Goal: Find specific page/section: Find specific page/section

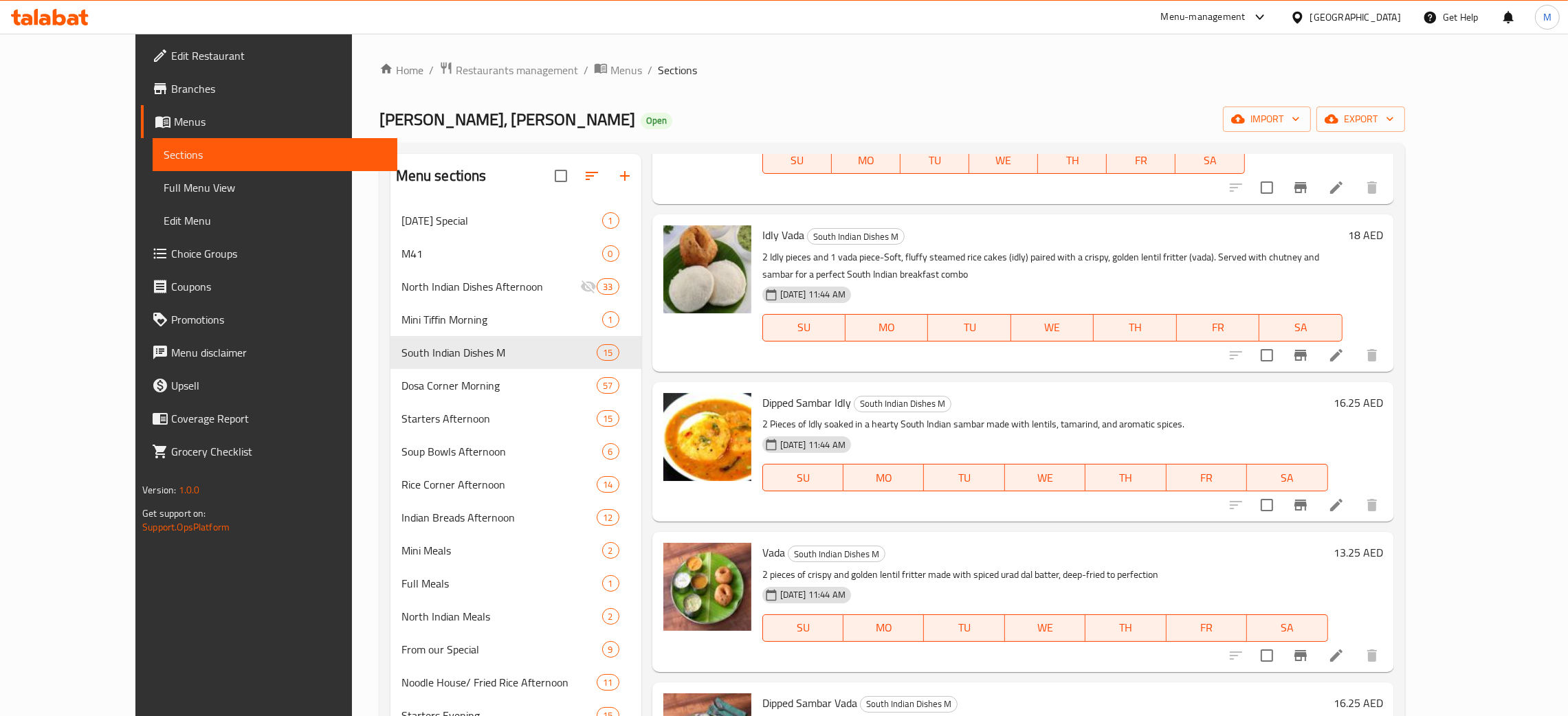
scroll to position [308, 0]
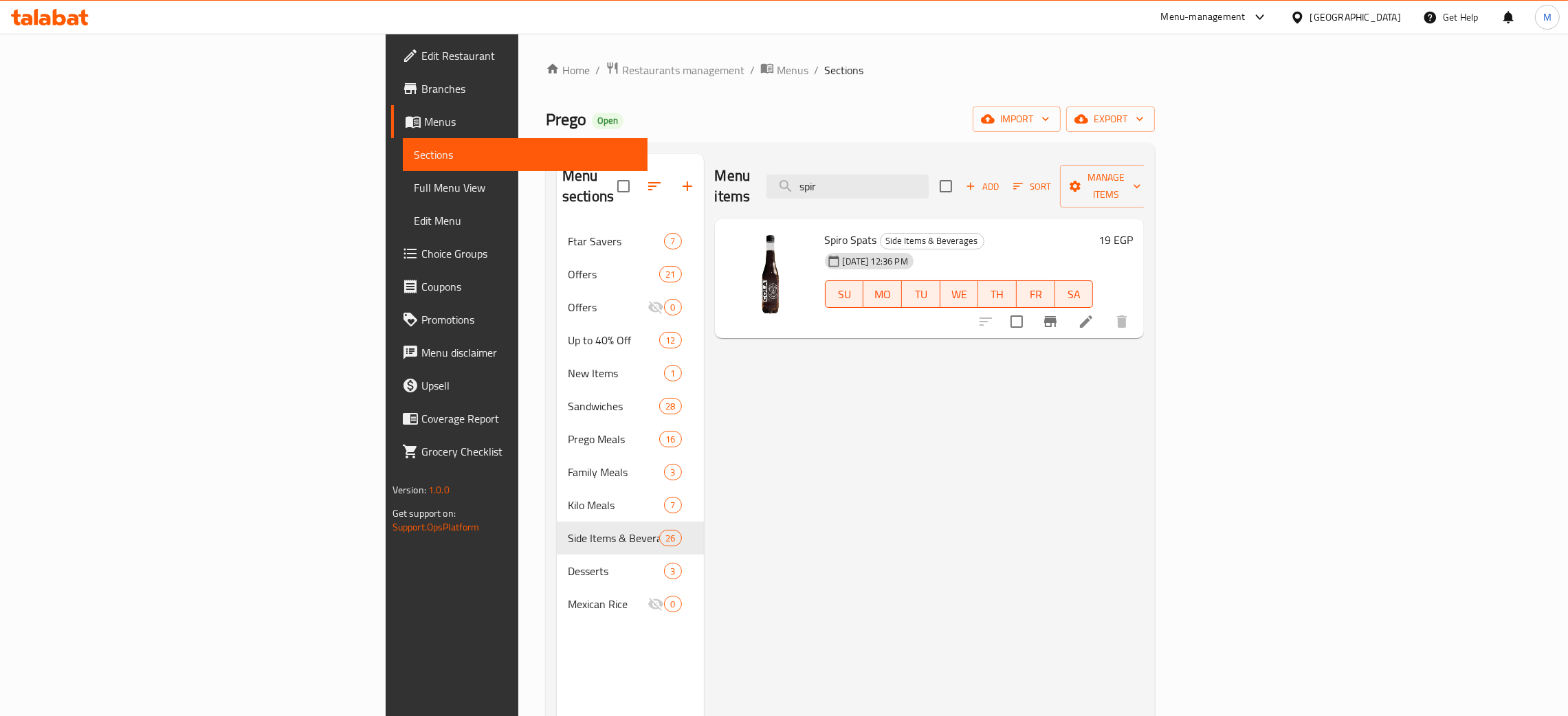
drag, startPoint x: 1556, startPoint y: 0, endPoint x: 755, endPoint y: 69, distance: 804.0
click at [755, 69] on ol "Home / Restaurants management / Menus / Sections" at bounding box center [851, 70] width 609 height 18
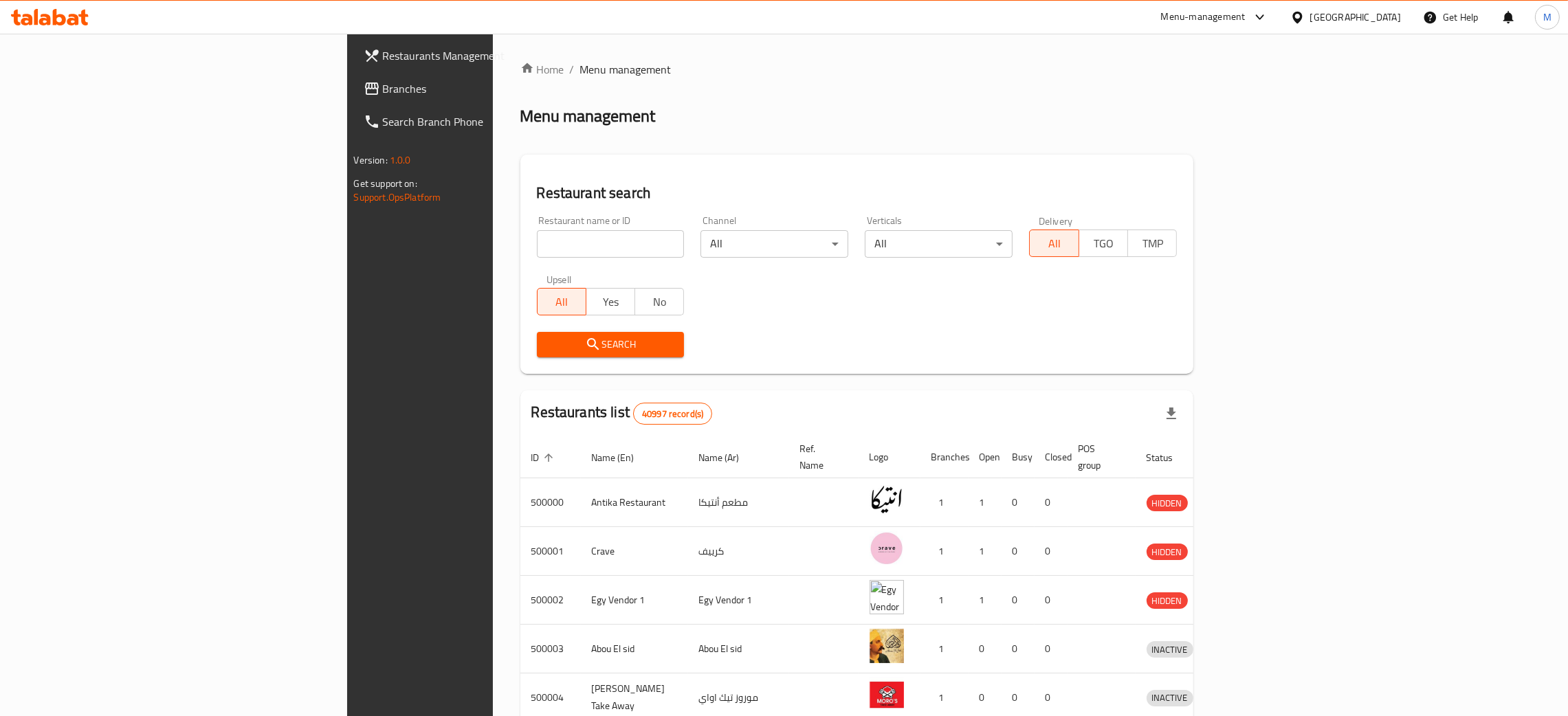
click at [1380, 23] on div "[GEOGRAPHIC_DATA]" at bounding box center [1356, 18] width 91 height 15
click at [1233, 353] on div "United Arab Emirates" at bounding box center [1252, 361] width 91 height 15
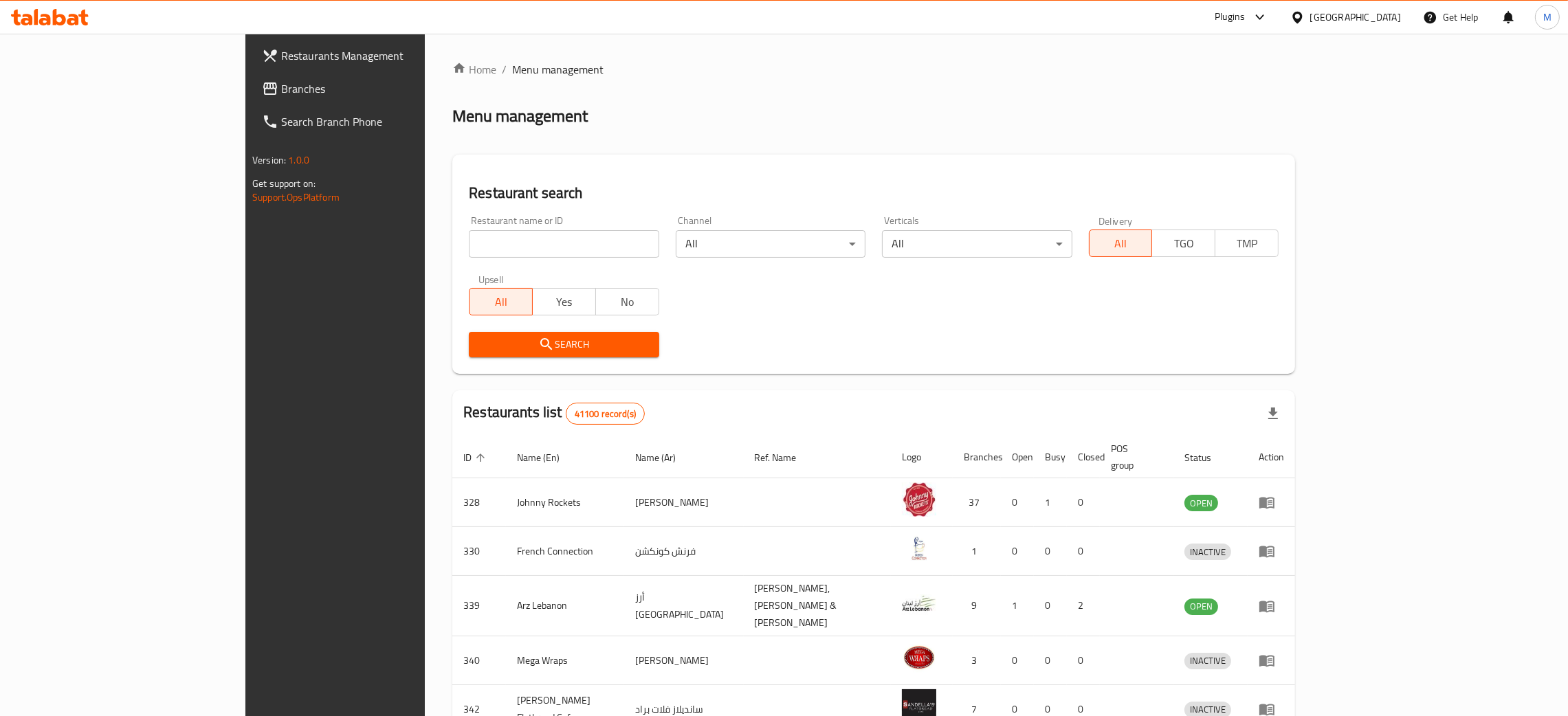
click at [281, 81] on span "Branches" at bounding box center [389, 88] width 215 height 16
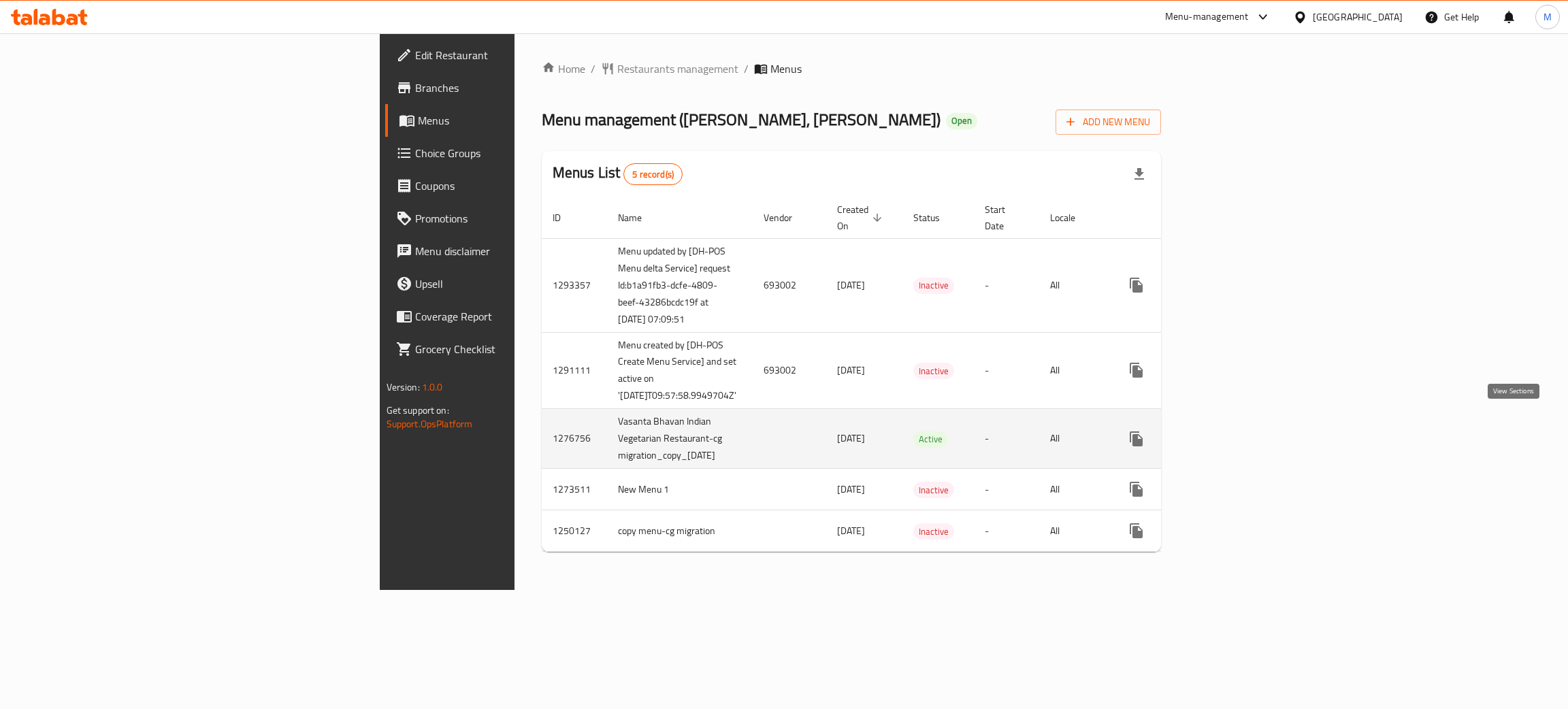
click at [1243, 431] on icon "enhanced table" at bounding box center [1234, 439] width 16 height 16
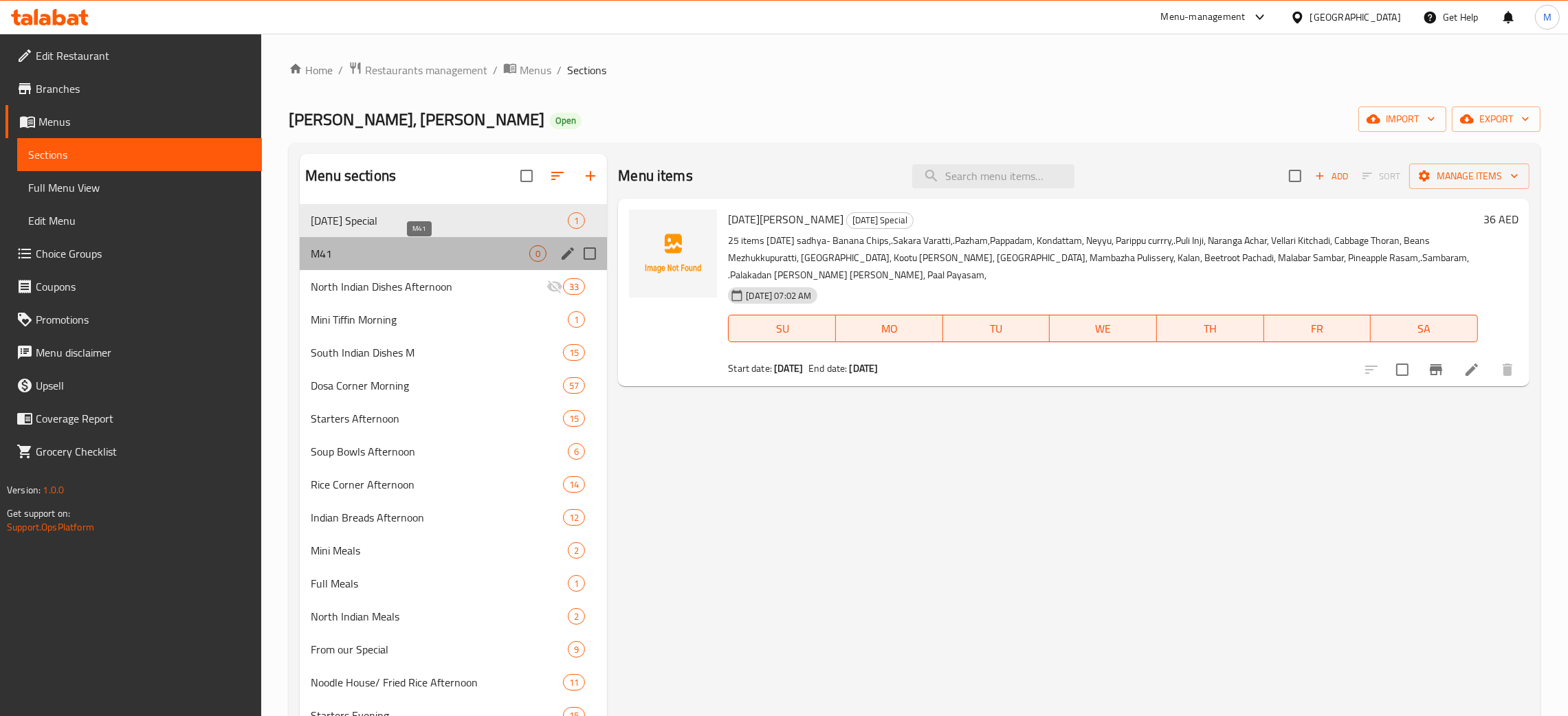
click at [338, 253] on span "M41" at bounding box center [420, 253] width 218 height 16
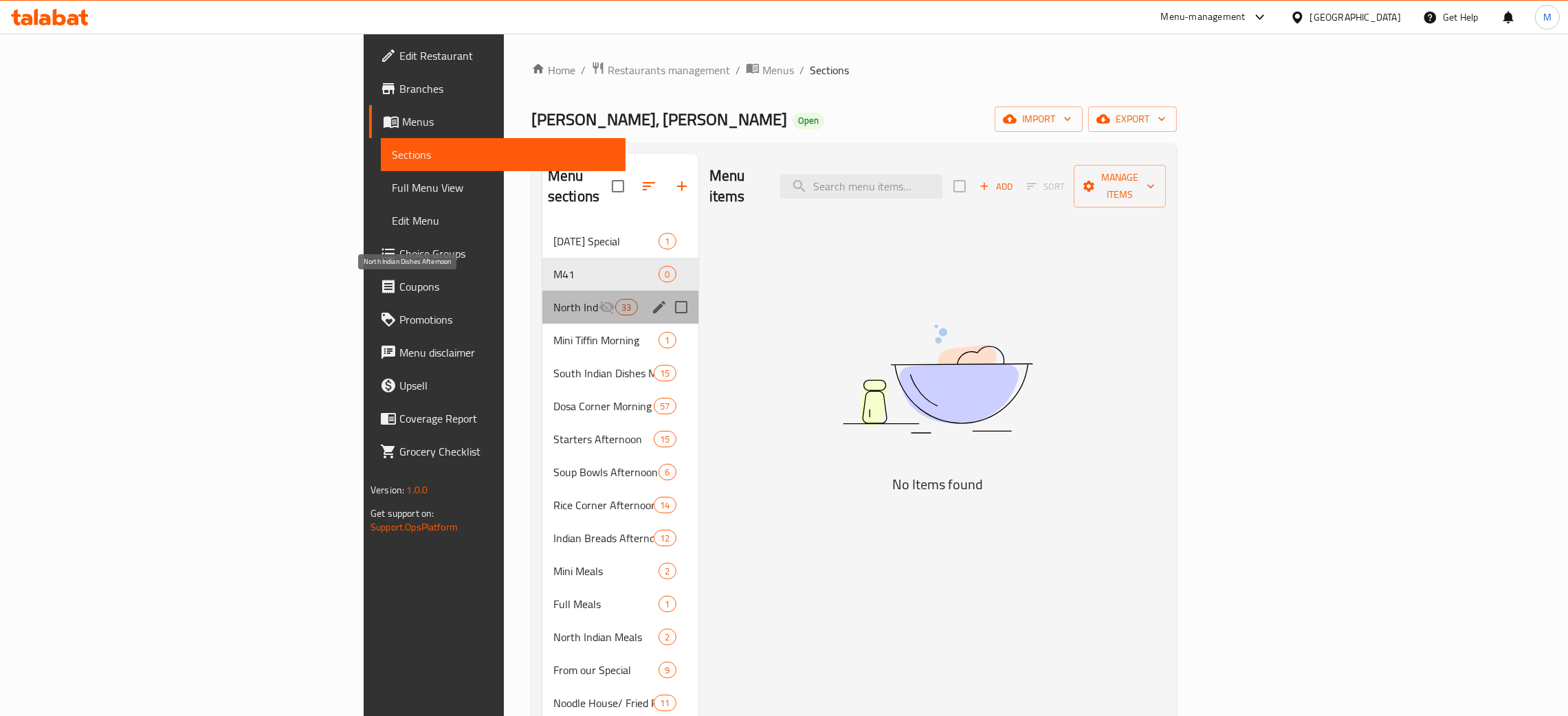
click at [554, 299] on span "North Indian Dishes Afternoon" at bounding box center [576, 307] width 45 height 16
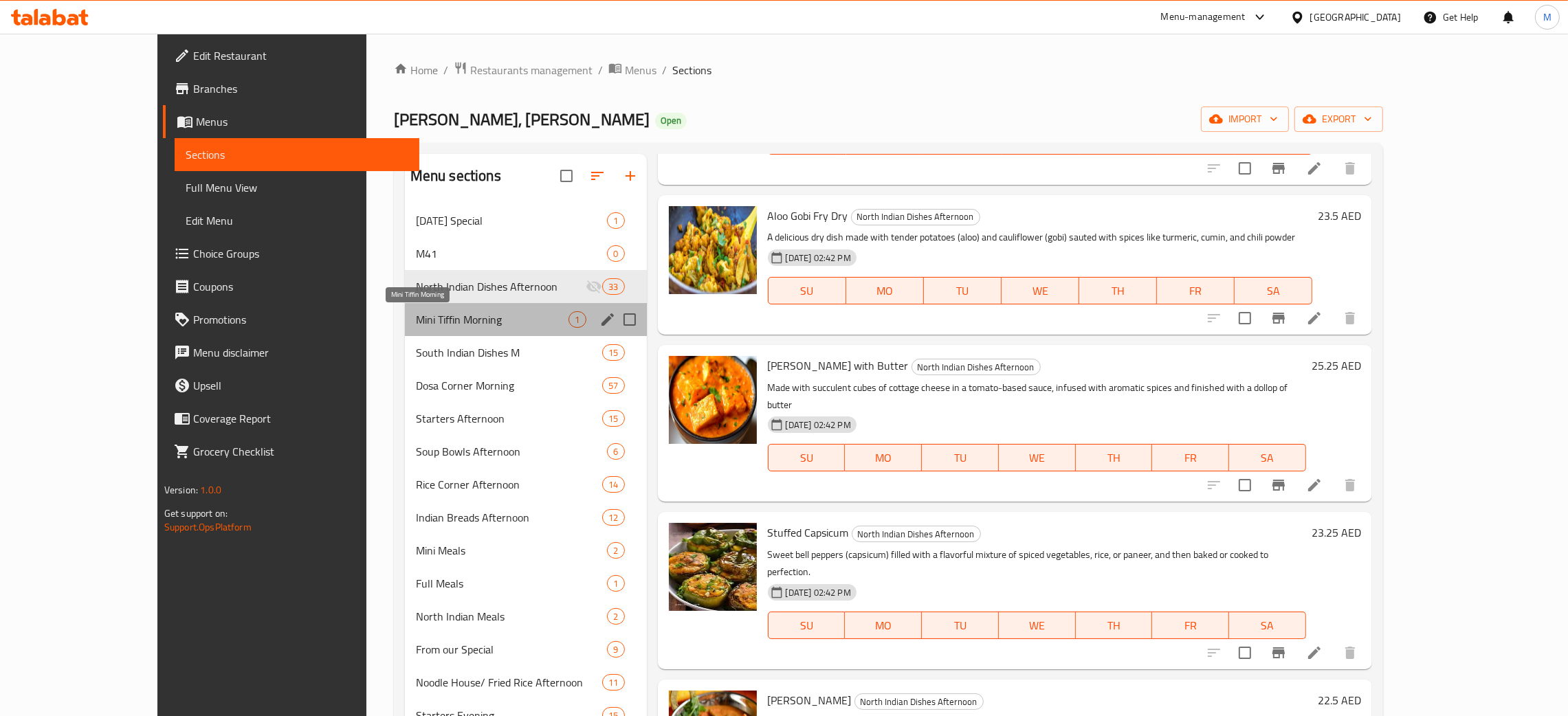
click at [416, 320] on span "Mini Tiffin Morning" at bounding box center [492, 319] width 153 height 16
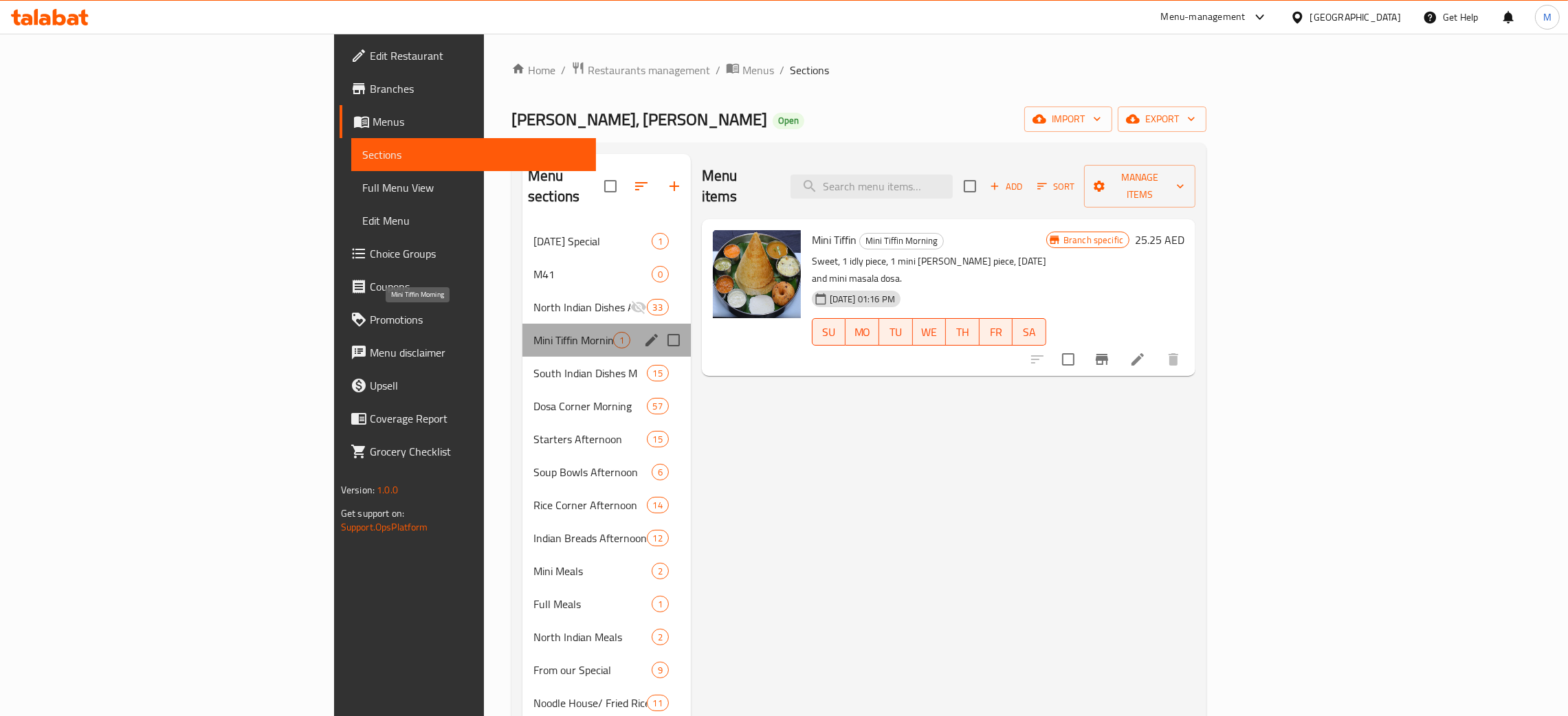
click at [534, 332] on span "Mini Tiffin Morning" at bounding box center [574, 340] width 80 height 16
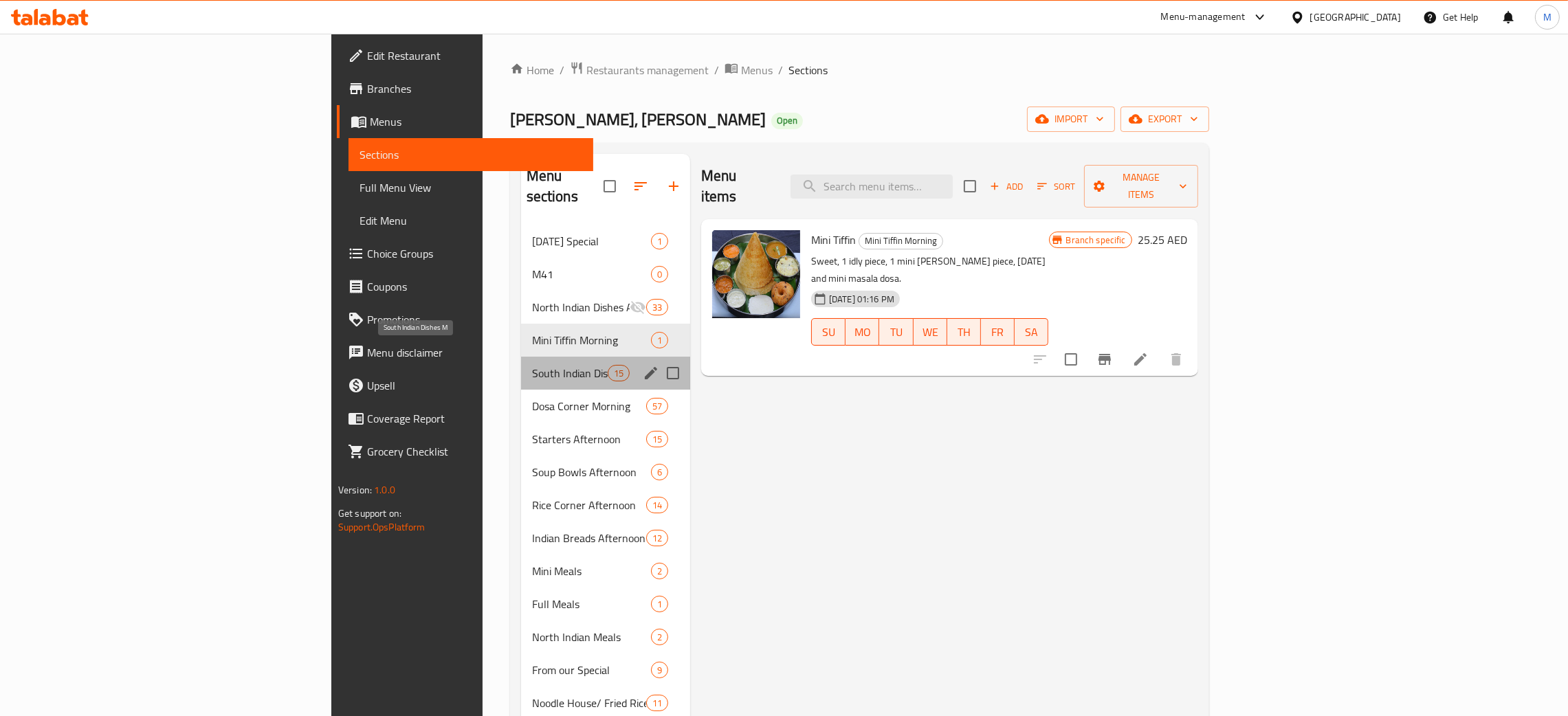
click at [532, 365] on span "South Indian Dishes M" at bounding box center [570, 373] width 75 height 16
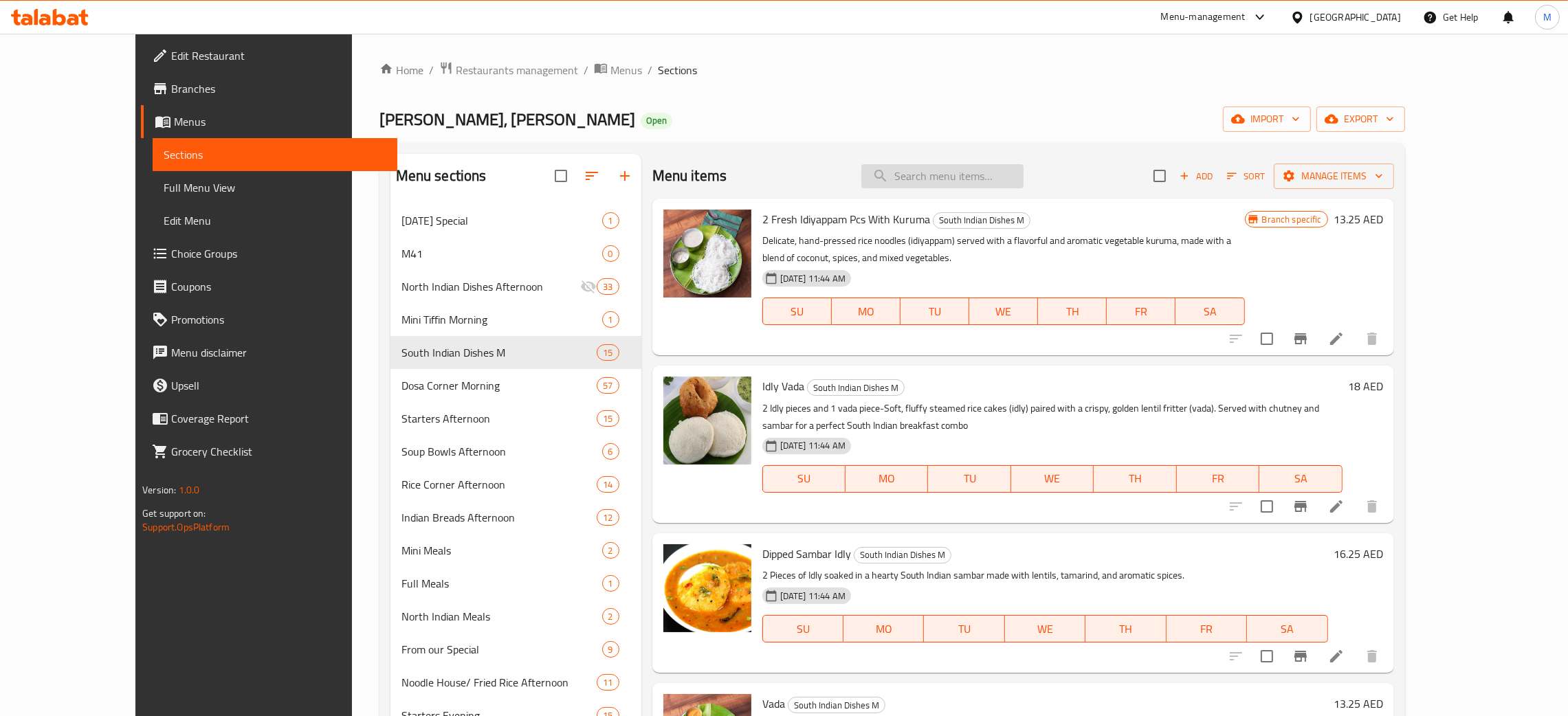
click at [1024, 184] on input "search" at bounding box center [942, 176] width 162 height 24
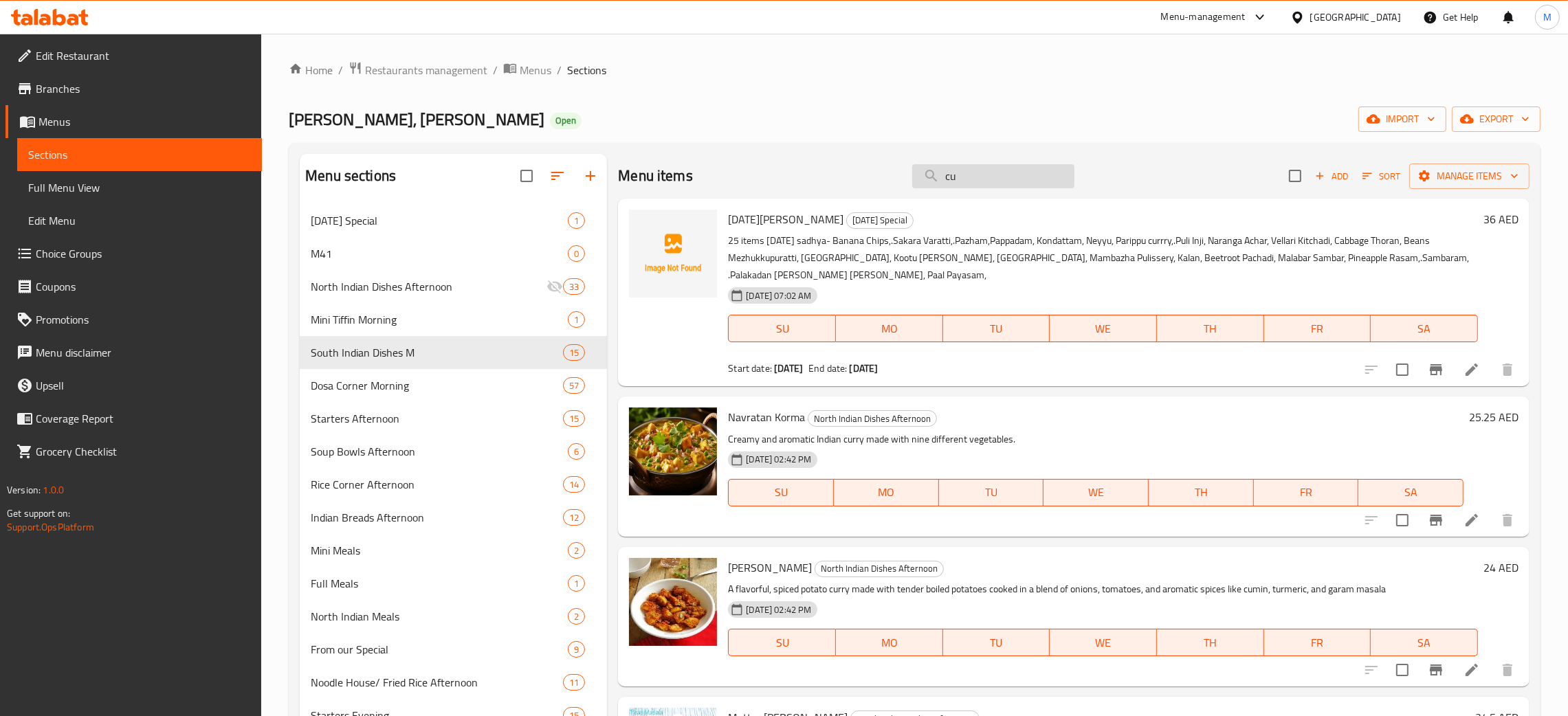
type input "c"
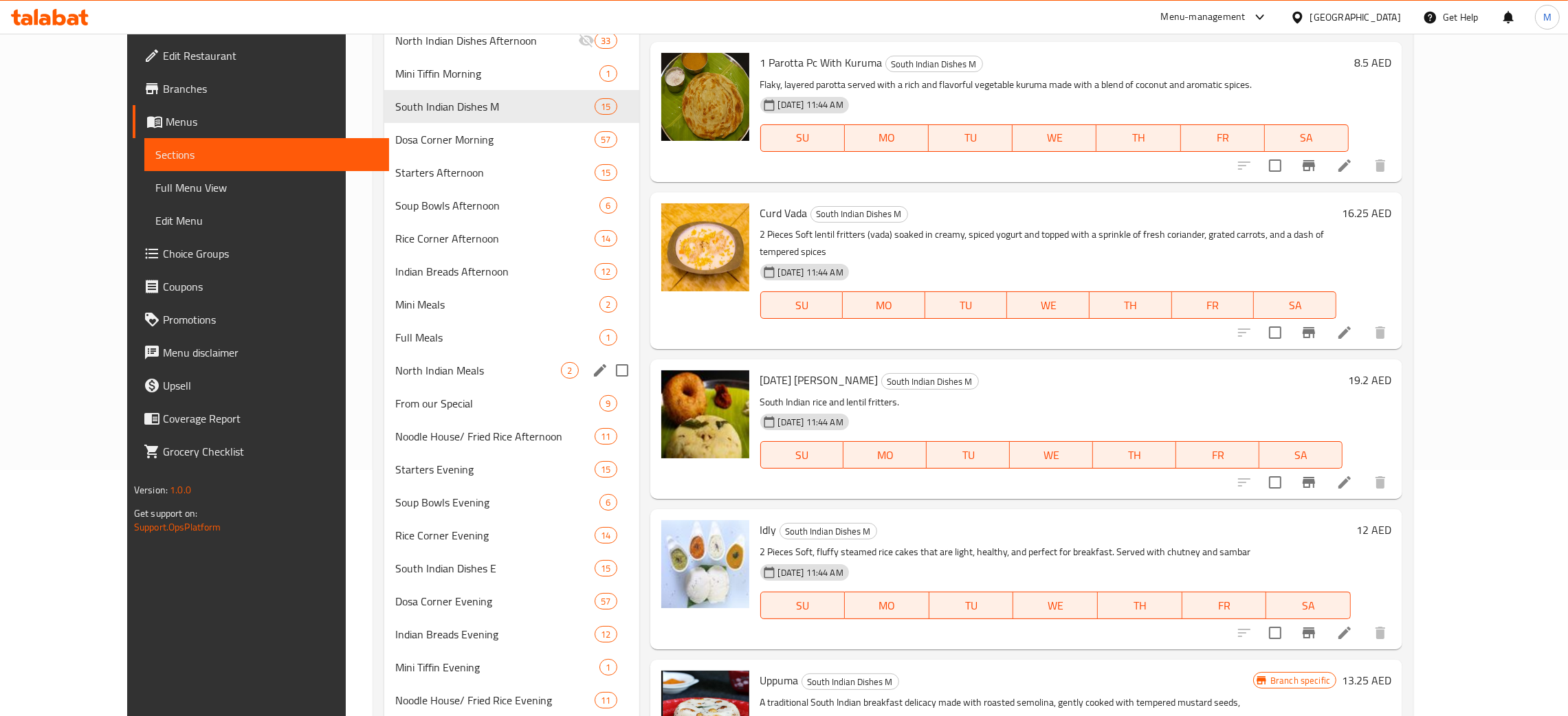
scroll to position [198, 0]
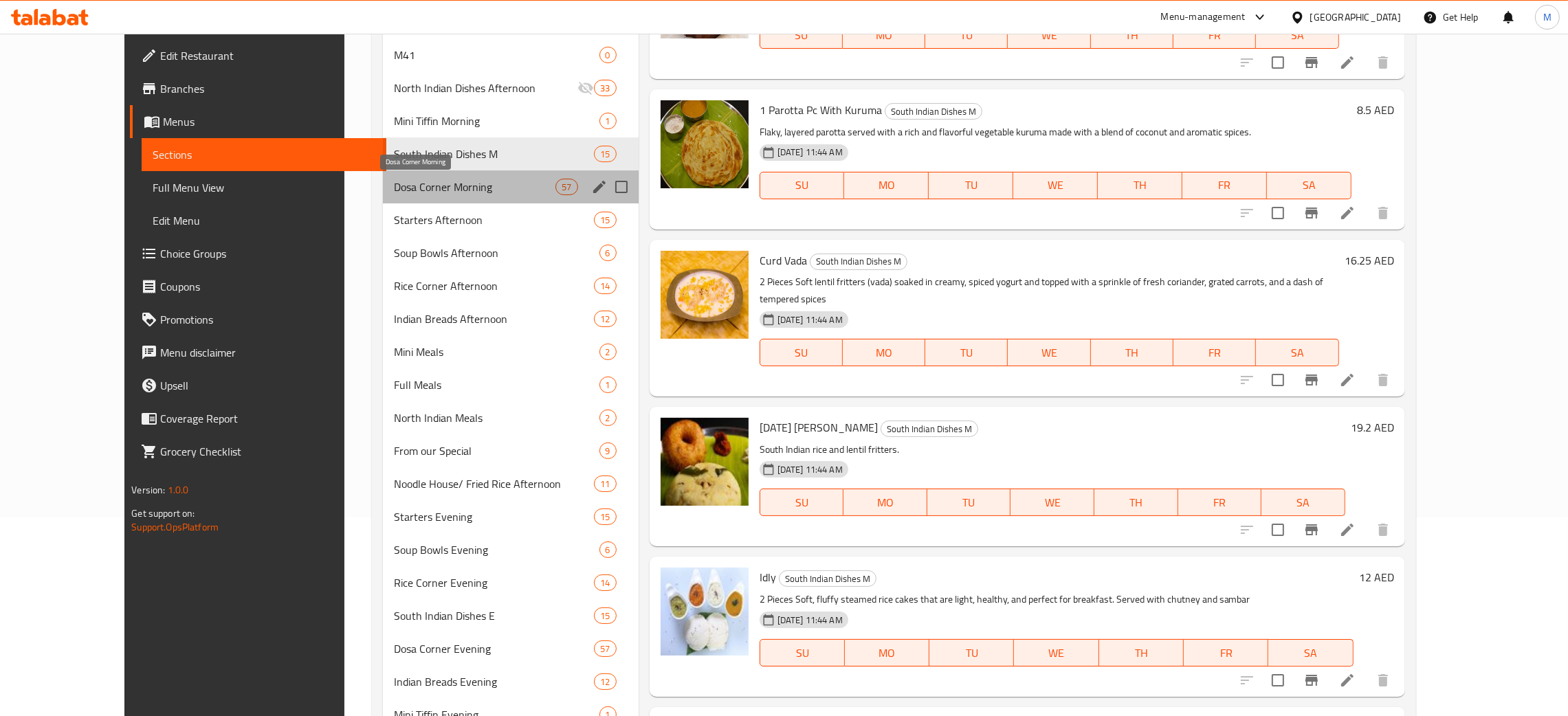
click at [394, 179] on span "Dosa Corner Morning" at bounding box center [474, 186] width 161 height 16
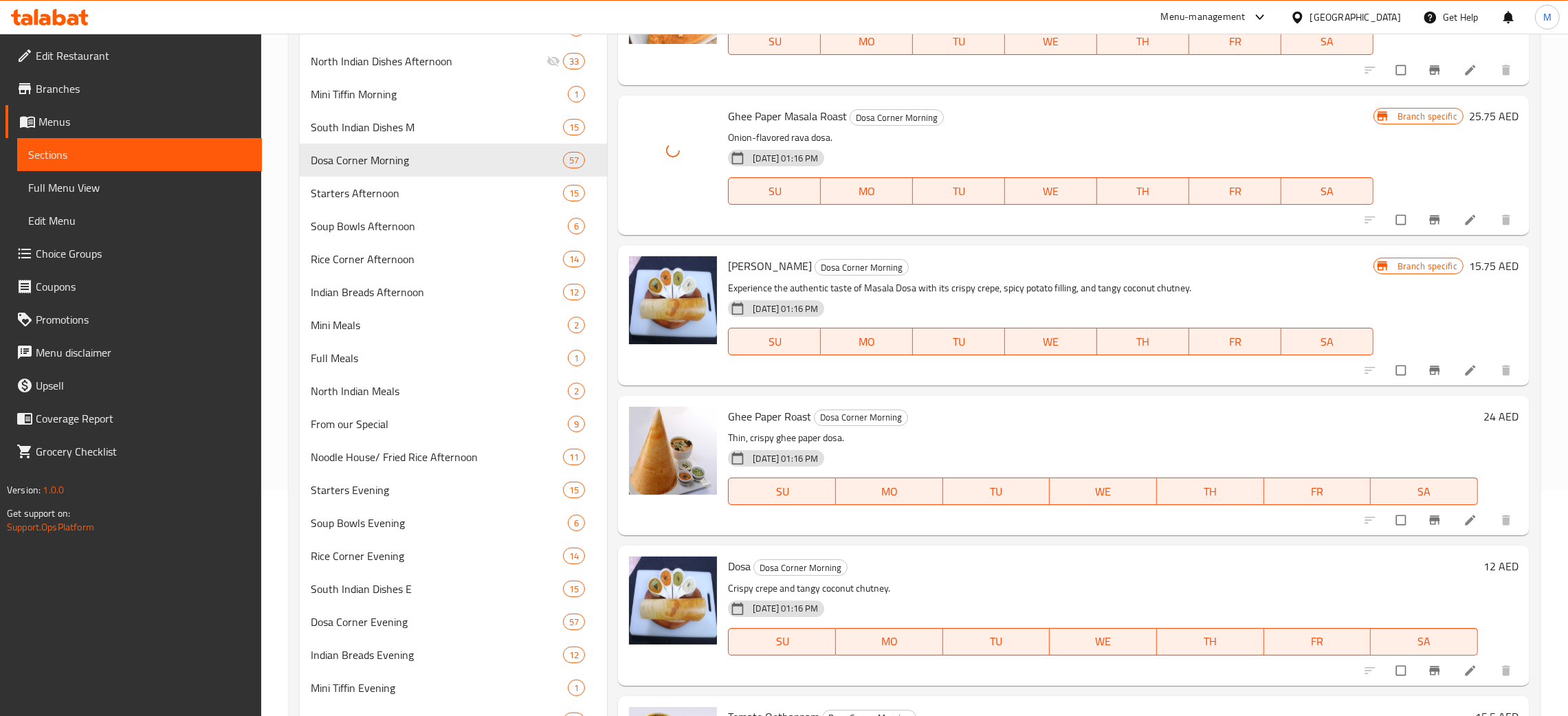
scroll to position [2233, 0]
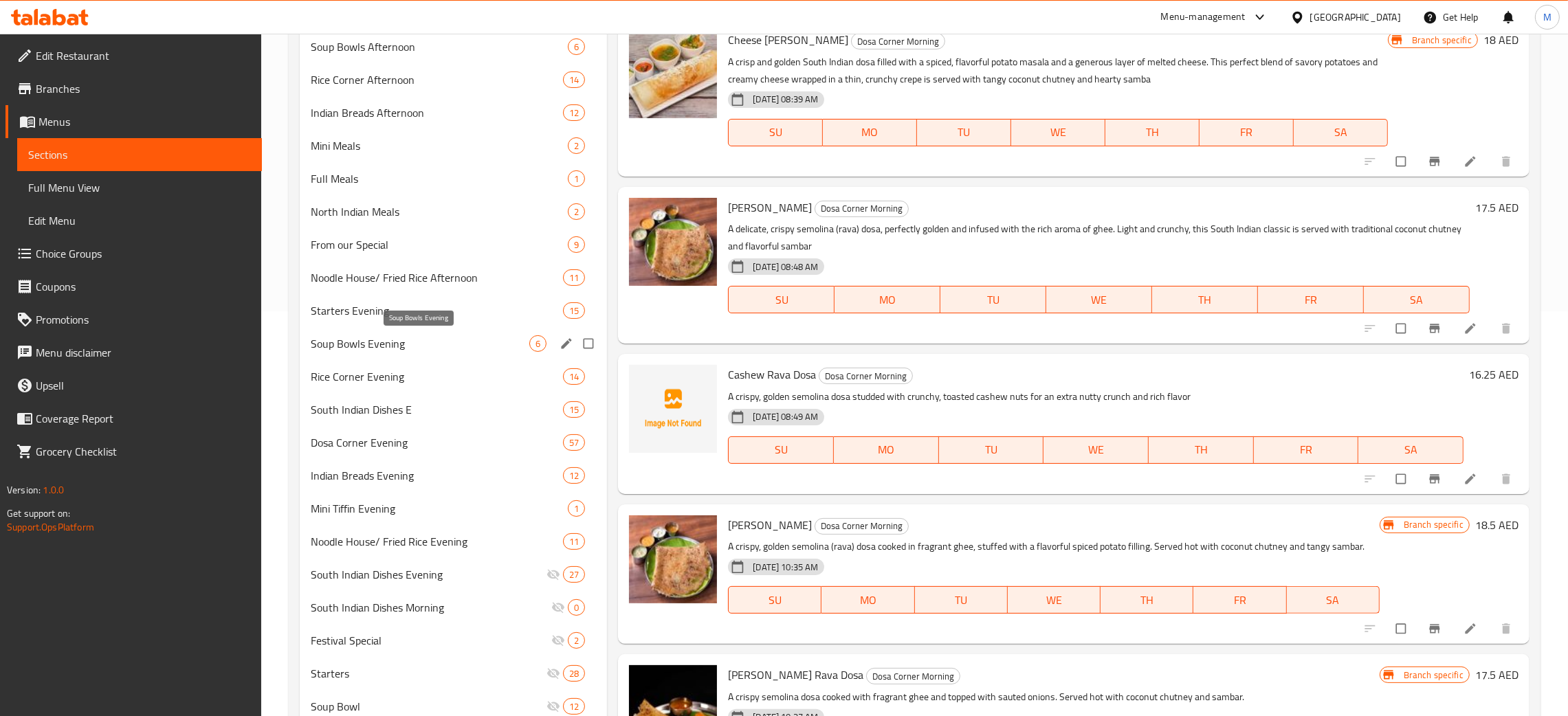
scroll to position [198, 0]
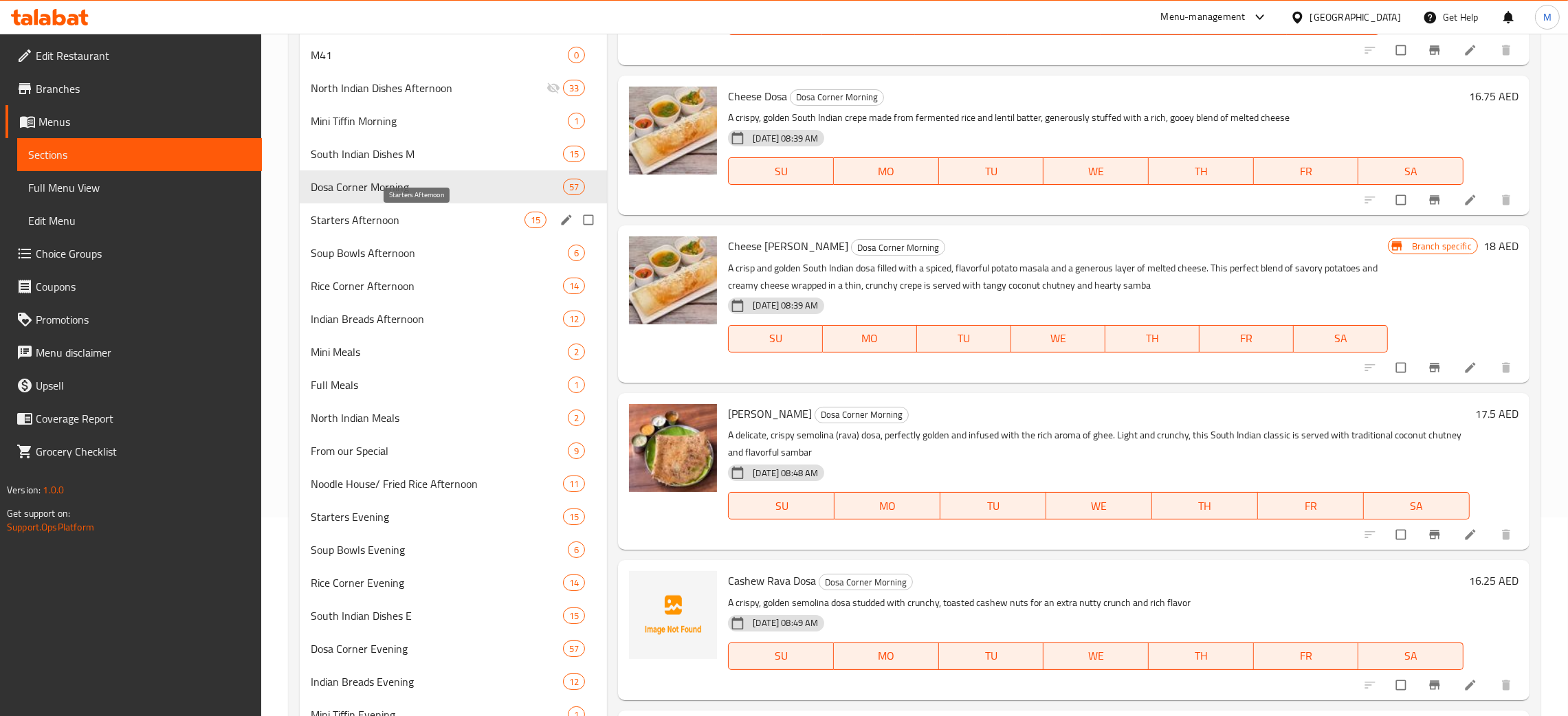
click at [399, 218] on span "Starters Afternoon" at bounding box center [418, 219] width 214 height 16
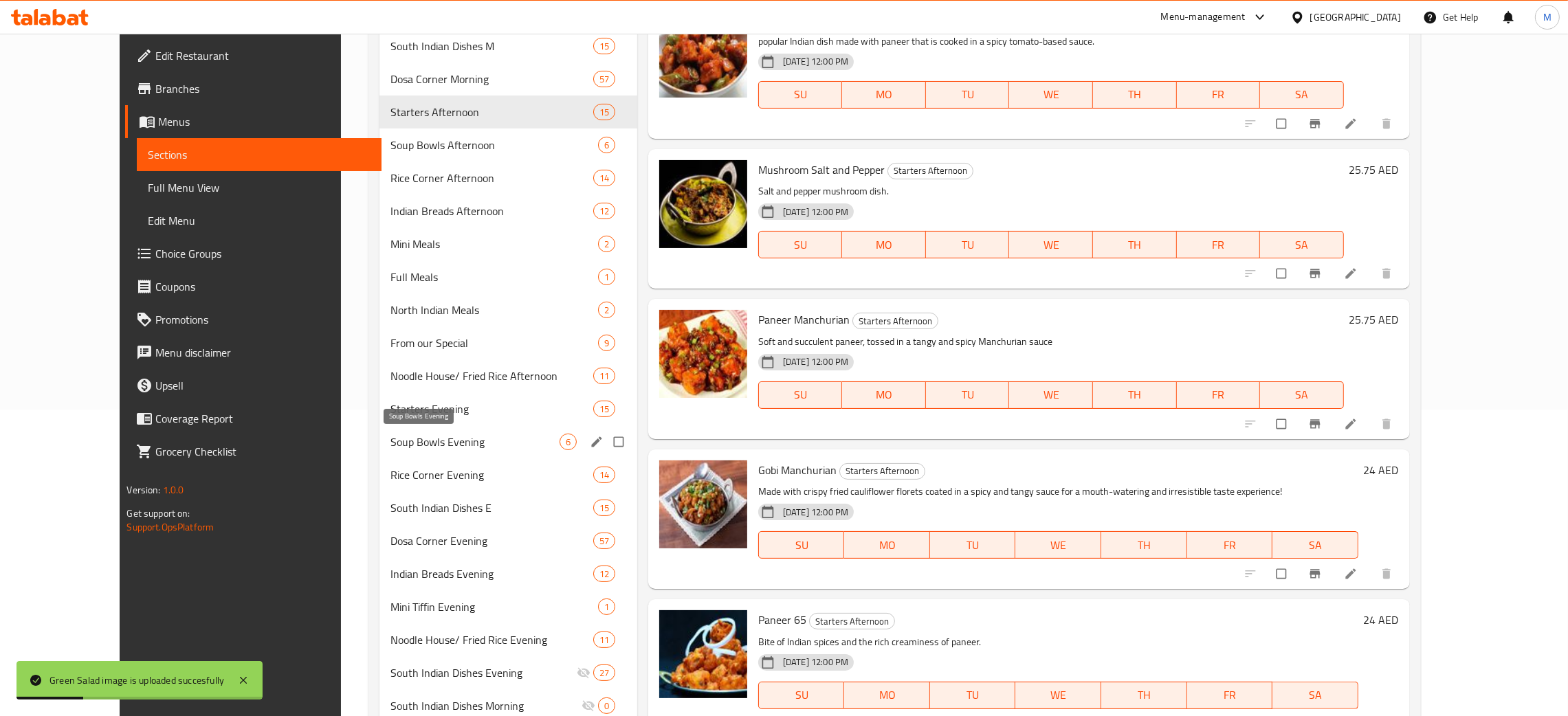
scroll to position [301, 0]
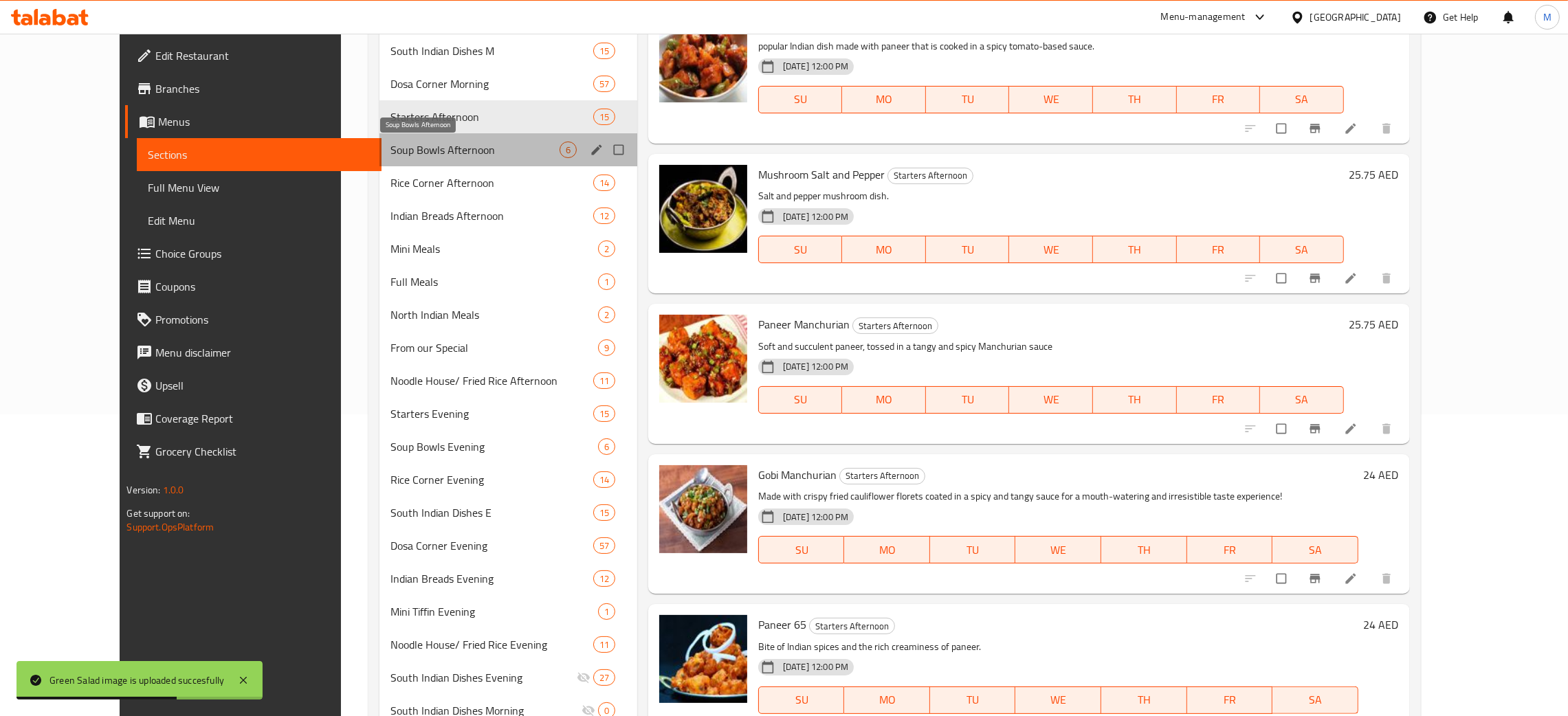
drag, startPoint x: 394, startPoint y: 146, endPoint x: 405, endPoint y: 148, distance: 11.2
click at [394, 148] on span "Soup Bowls Afternoon" at bounding box center [474, 149] width 168 height 16
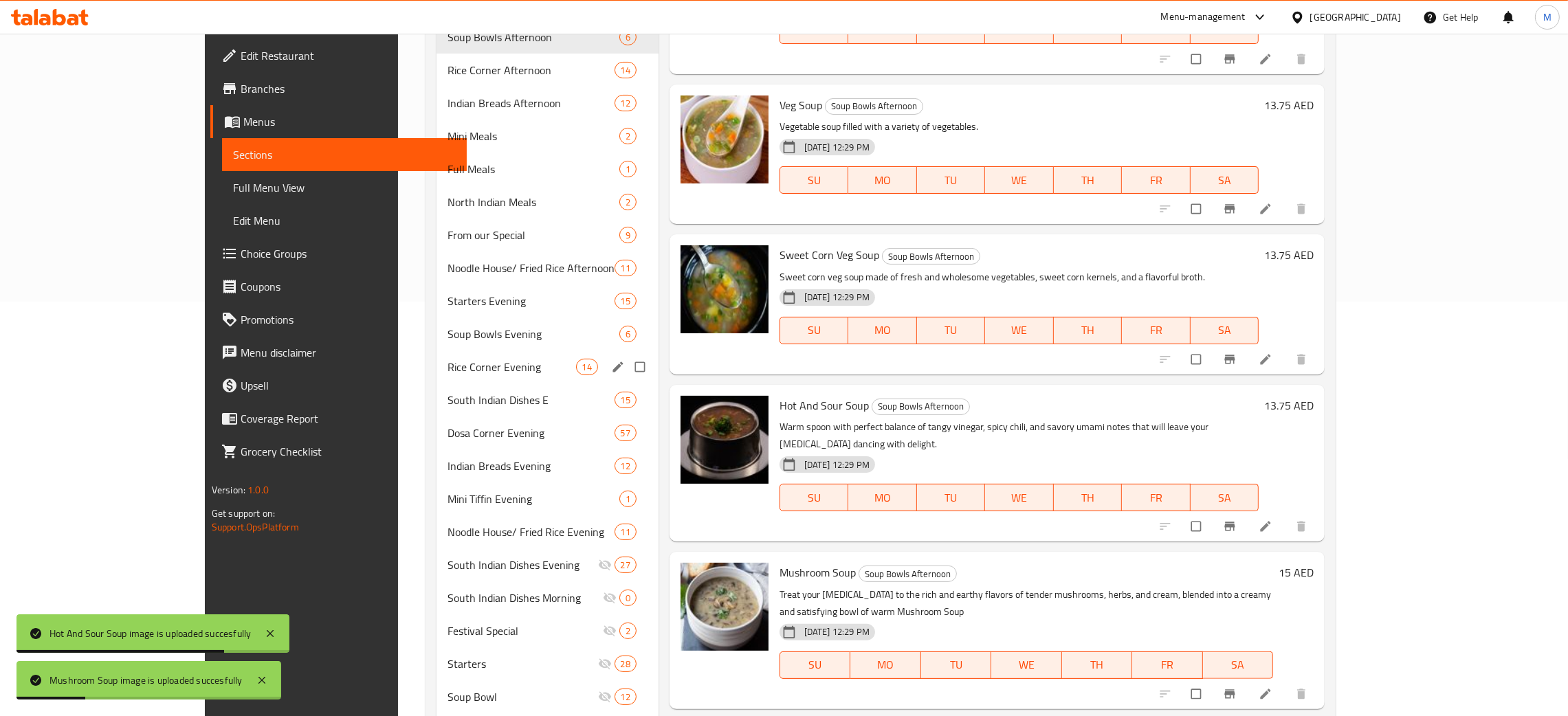
scroll to position [301, 0]
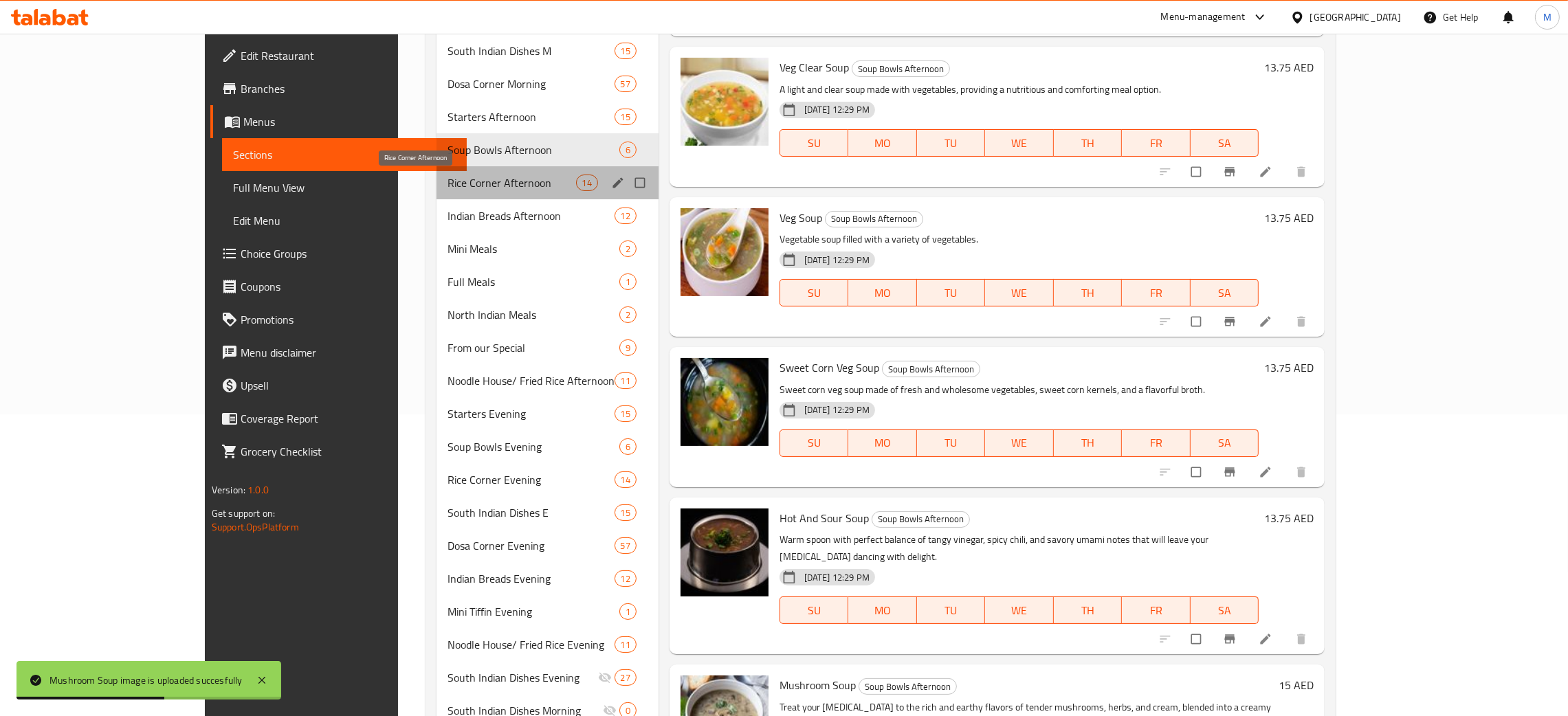
click at [448, 179] on span "Rice Corner Afternoon" at bounding box center [511, 182] width 128 height 16
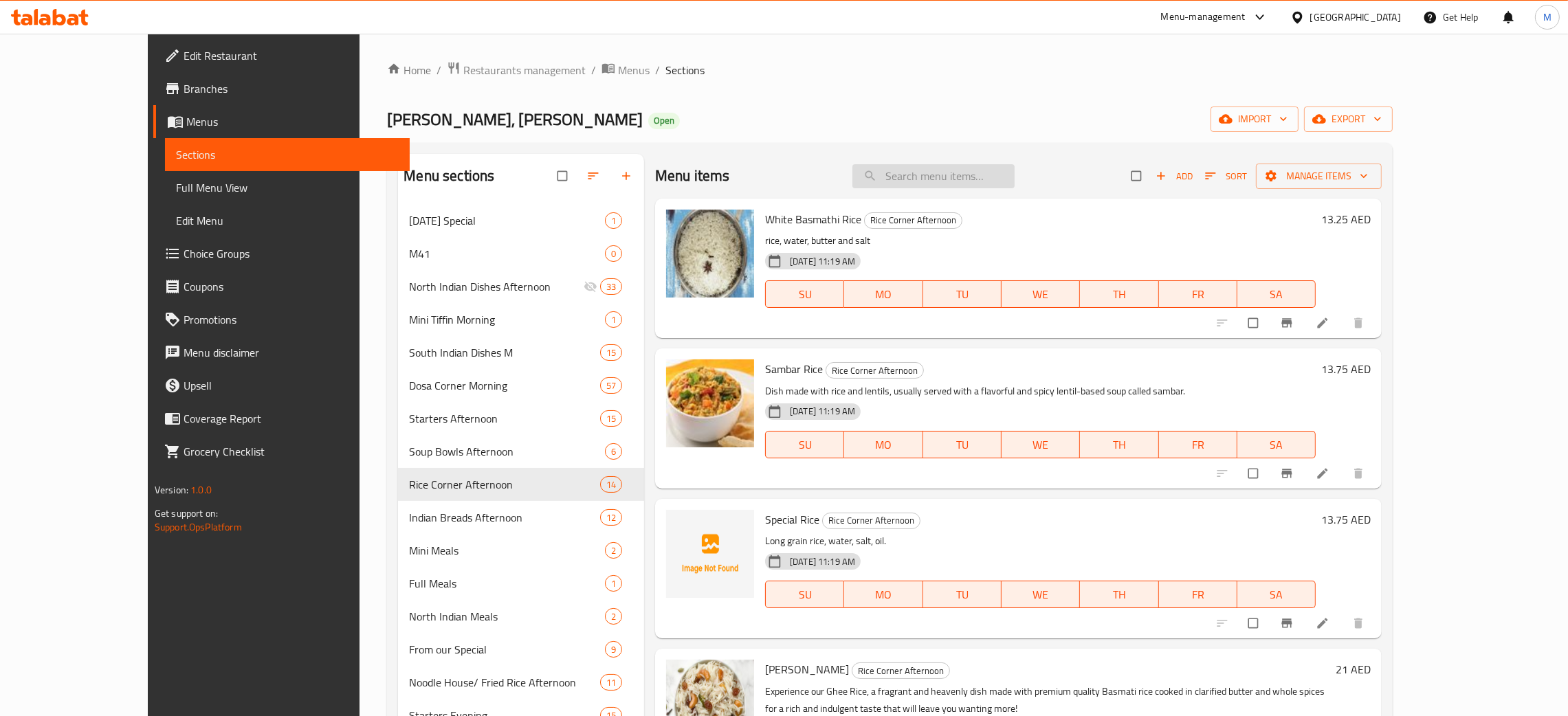
click at [955, 179] on input "search" at bounding box center [933, 176] width 162 height 24
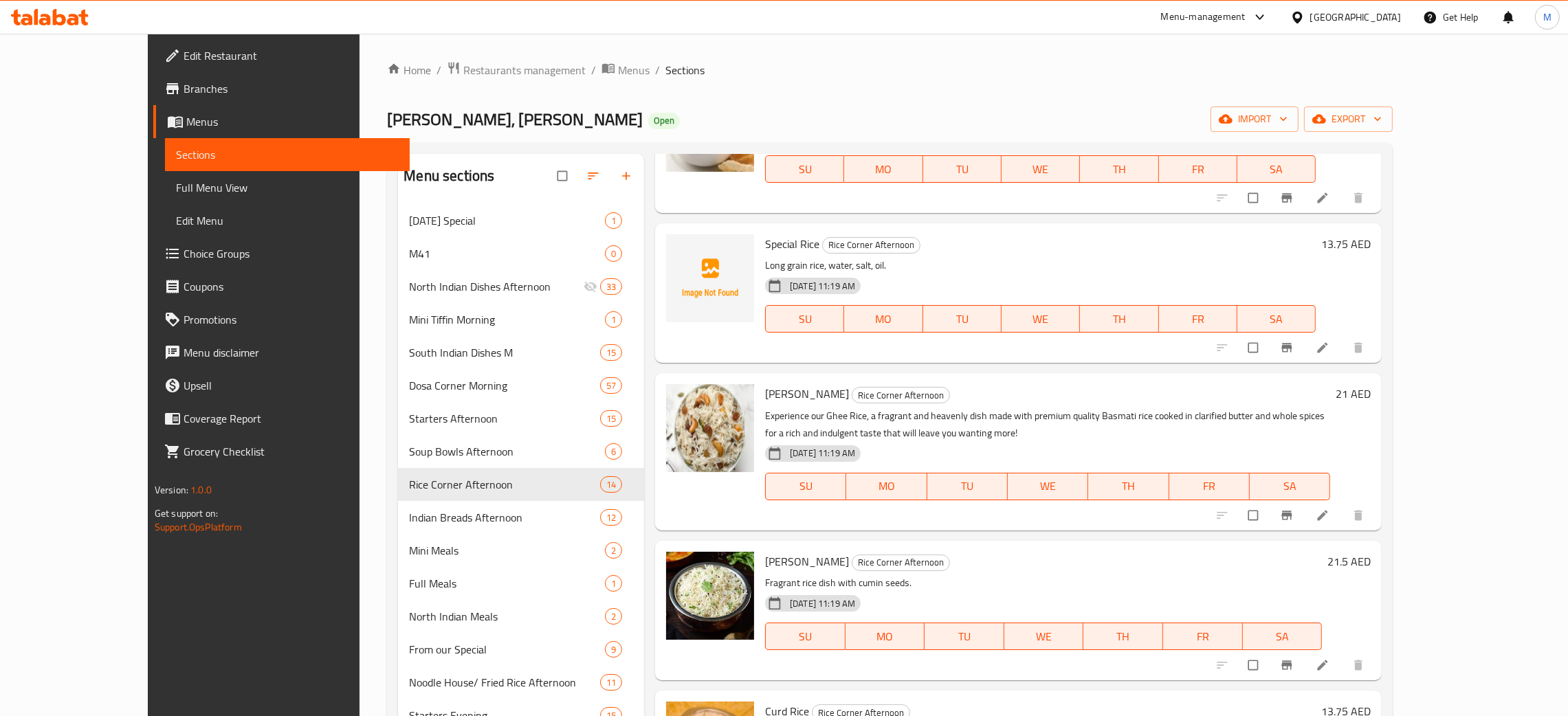
scroll to position [308, 0]
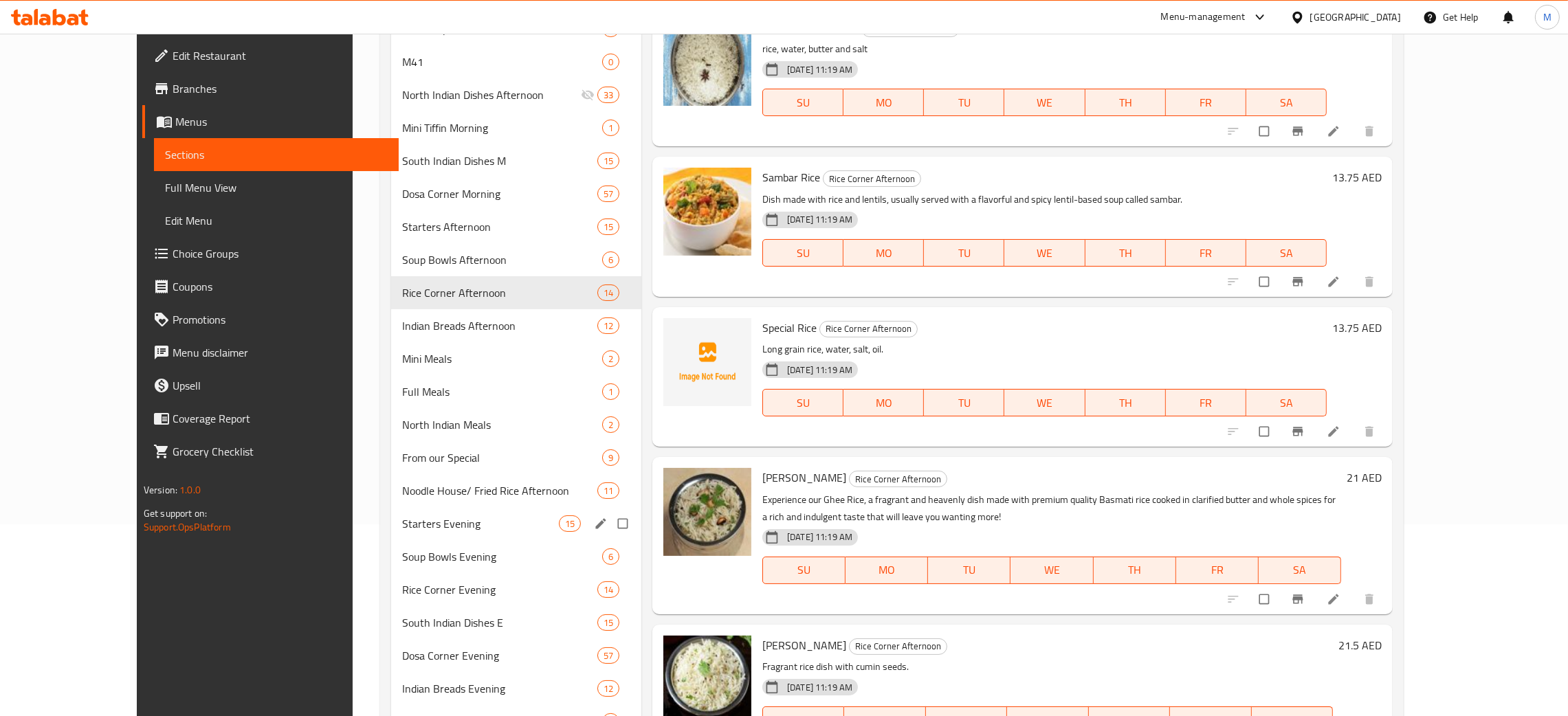
scroll to position [95, 0]
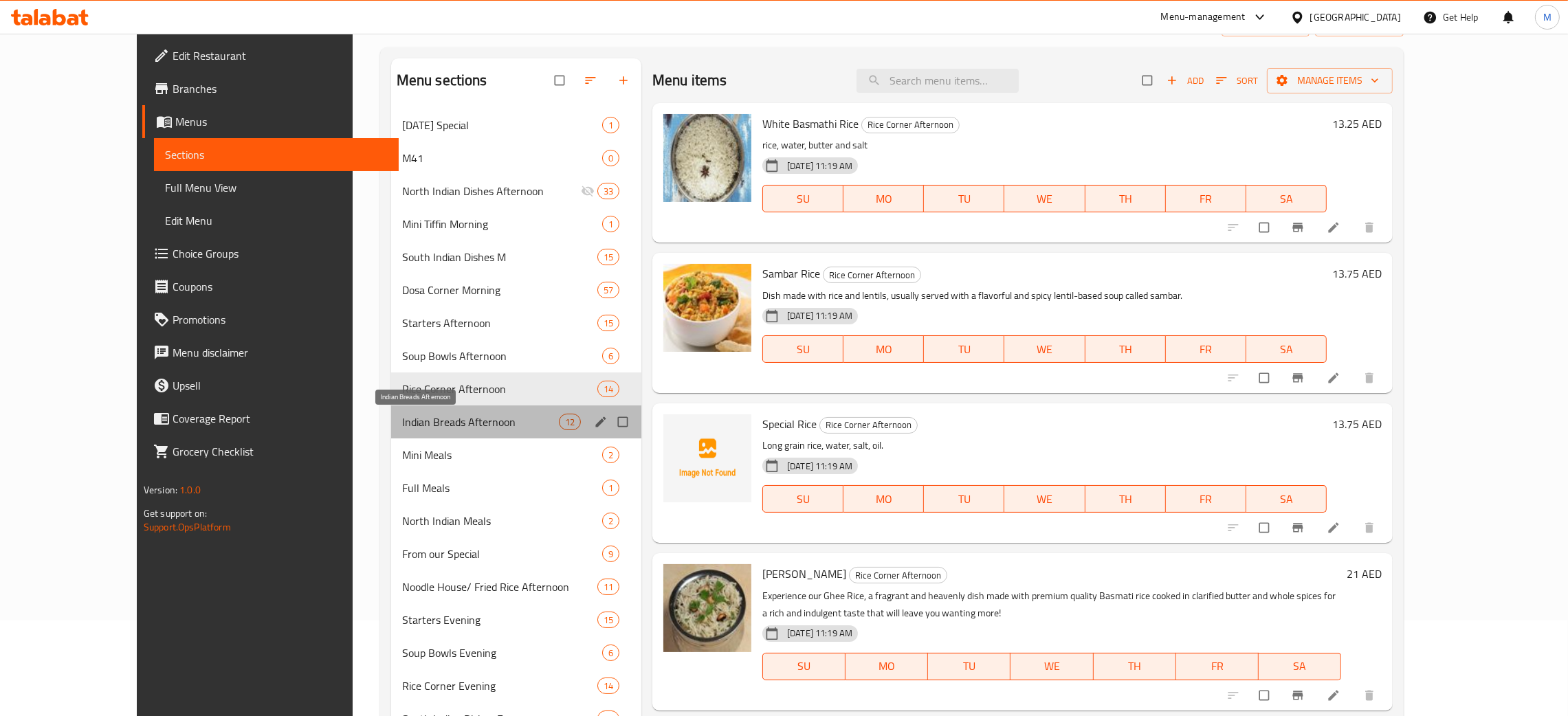
click at [402, 418] on span "Indian Breads Afternoon" at bounding box center [481, 421] width 157 height 16
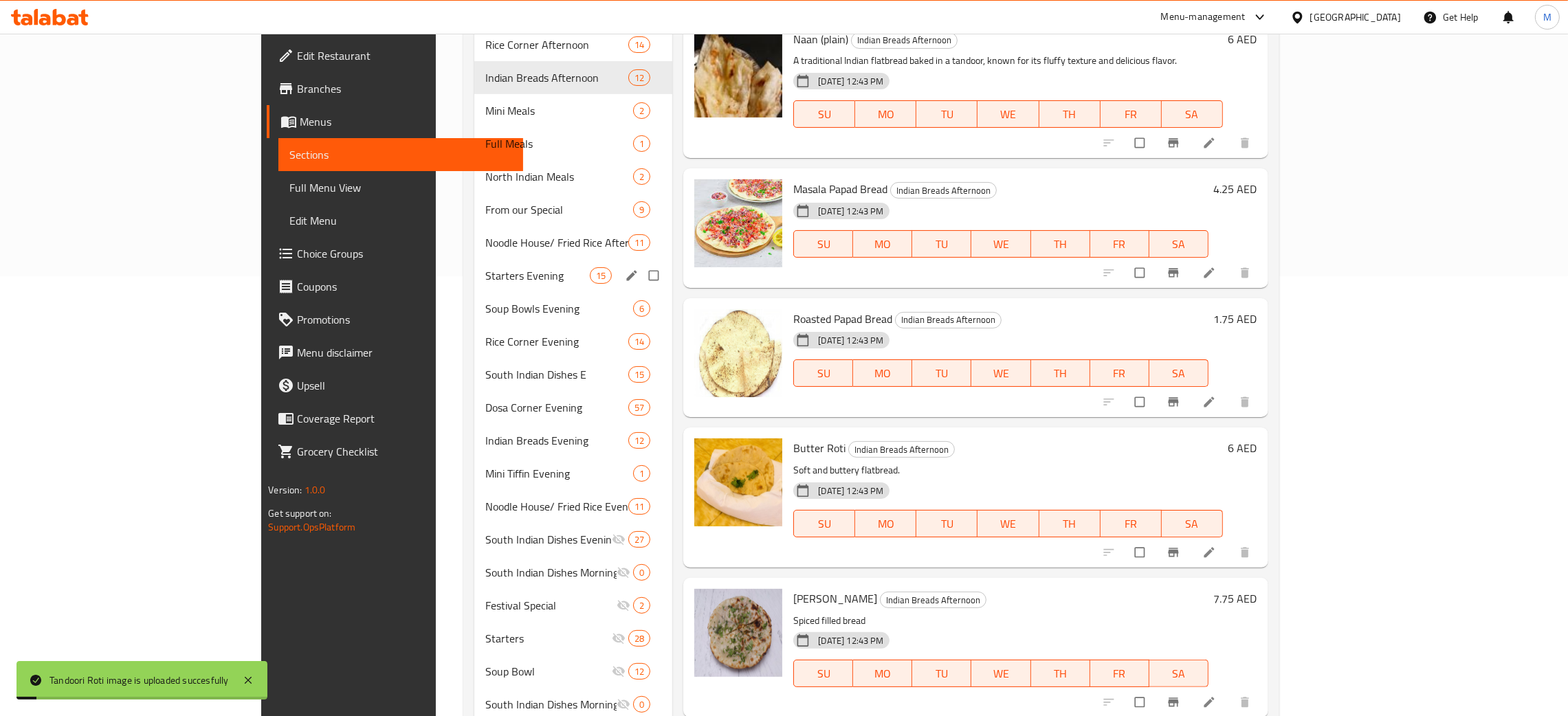
scroll to position [301, 0]
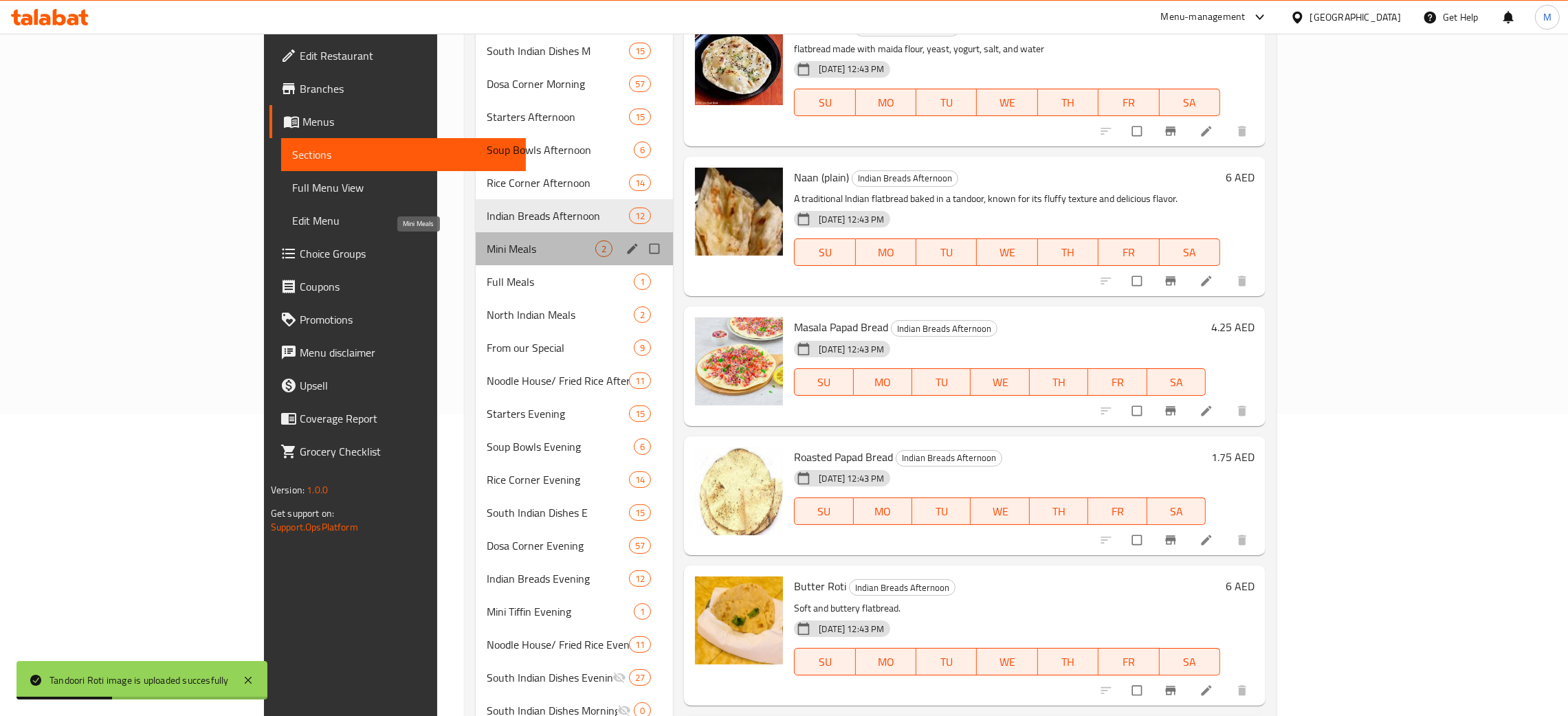
click at [487, 247] on span "Mini Meals" at bounding box center [541, 248] width 108 height 16
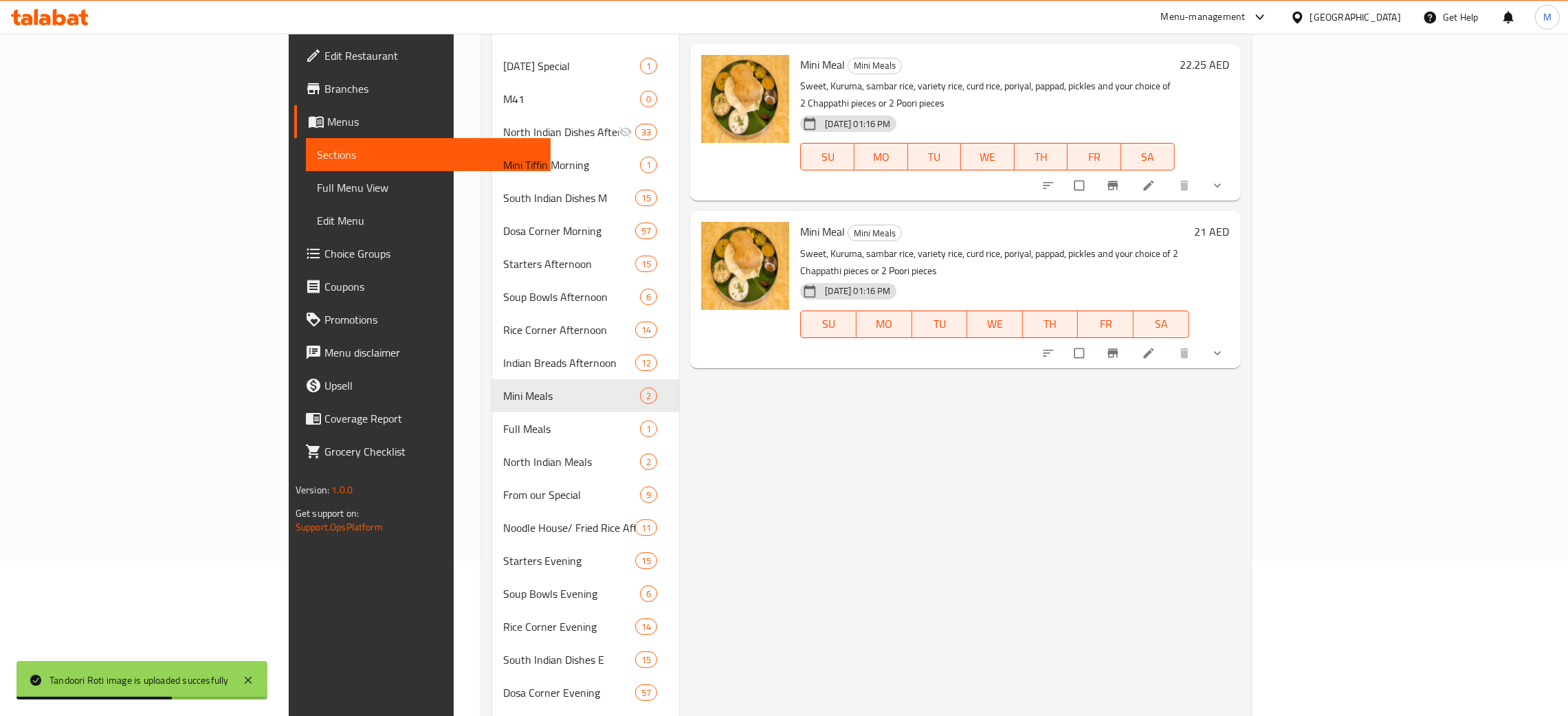
scroll to position [95, 0]
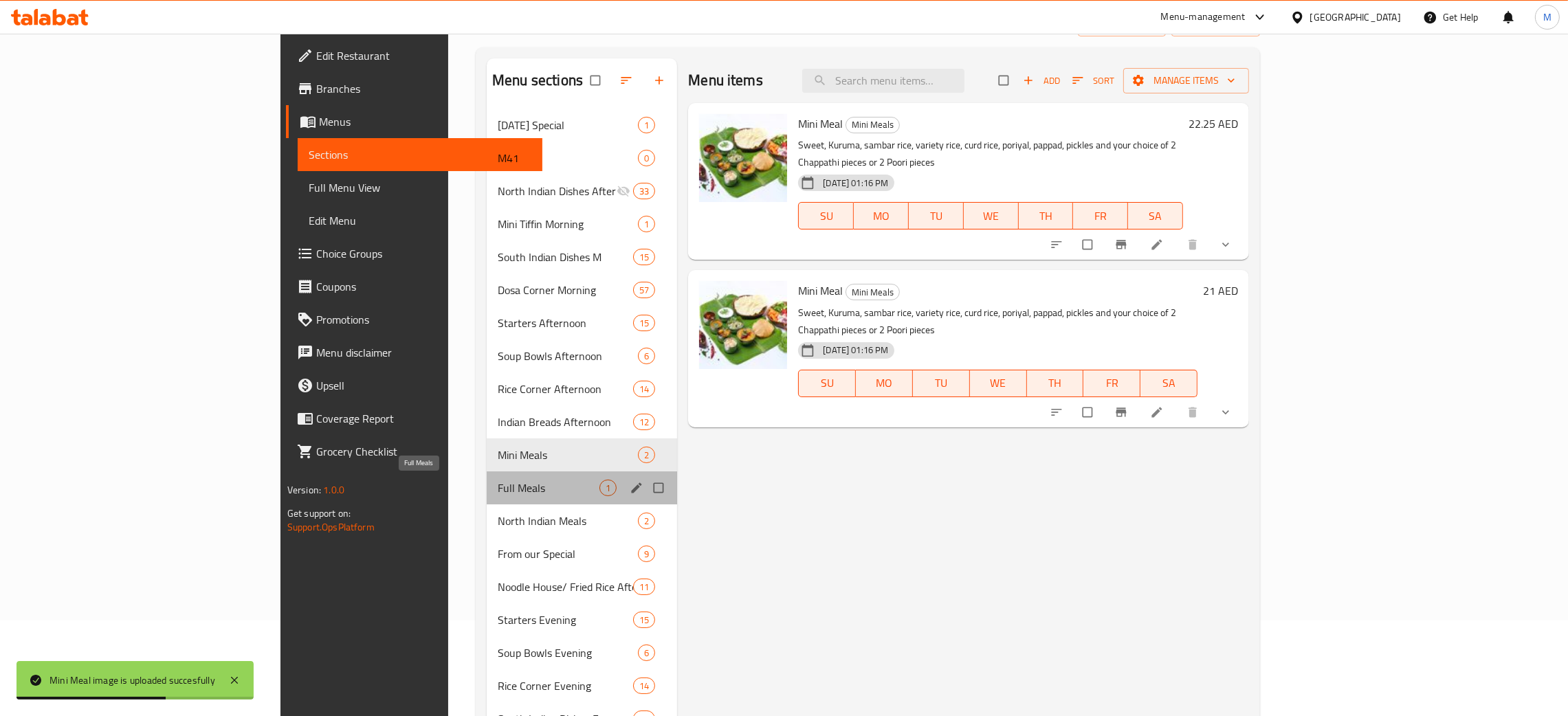
click at [498, 489] on span "Full Meals" at bounding box center [548, 488] width 102 height 16
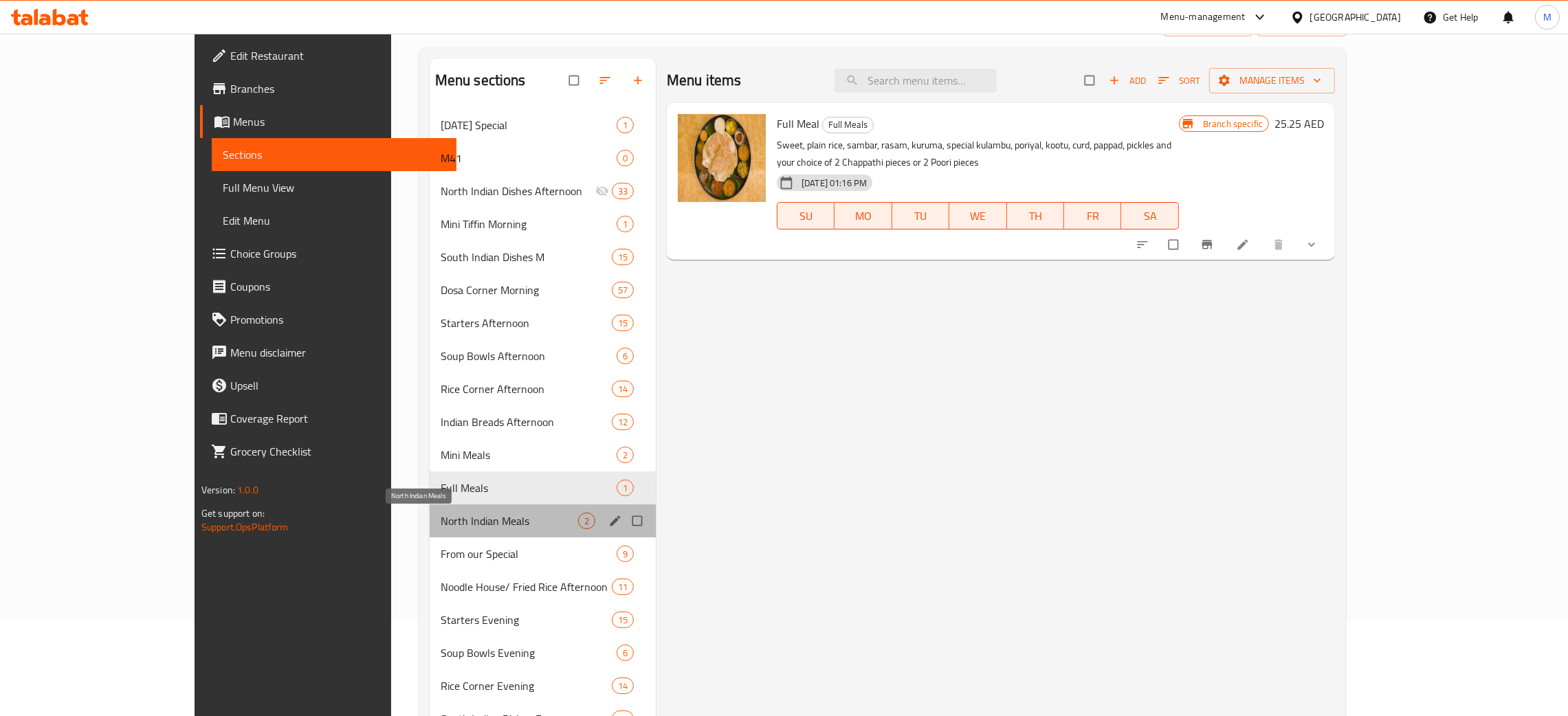
click at [441, 525] on span "North Indian Meals" at bounding box center [509, 521] width 138 height 16
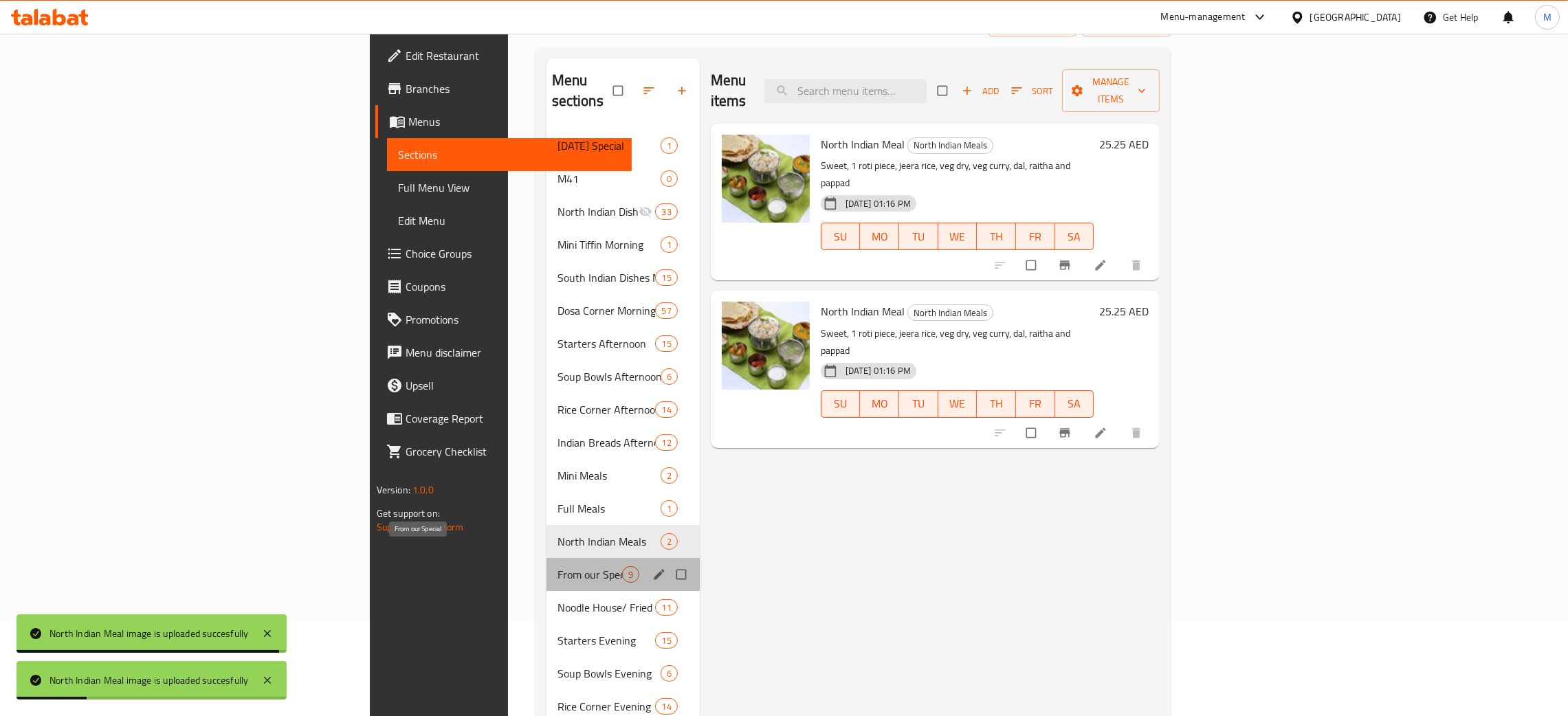
click at [558, 567] on span "From our Special" at bounding box center [590, 574] width 65 height 16
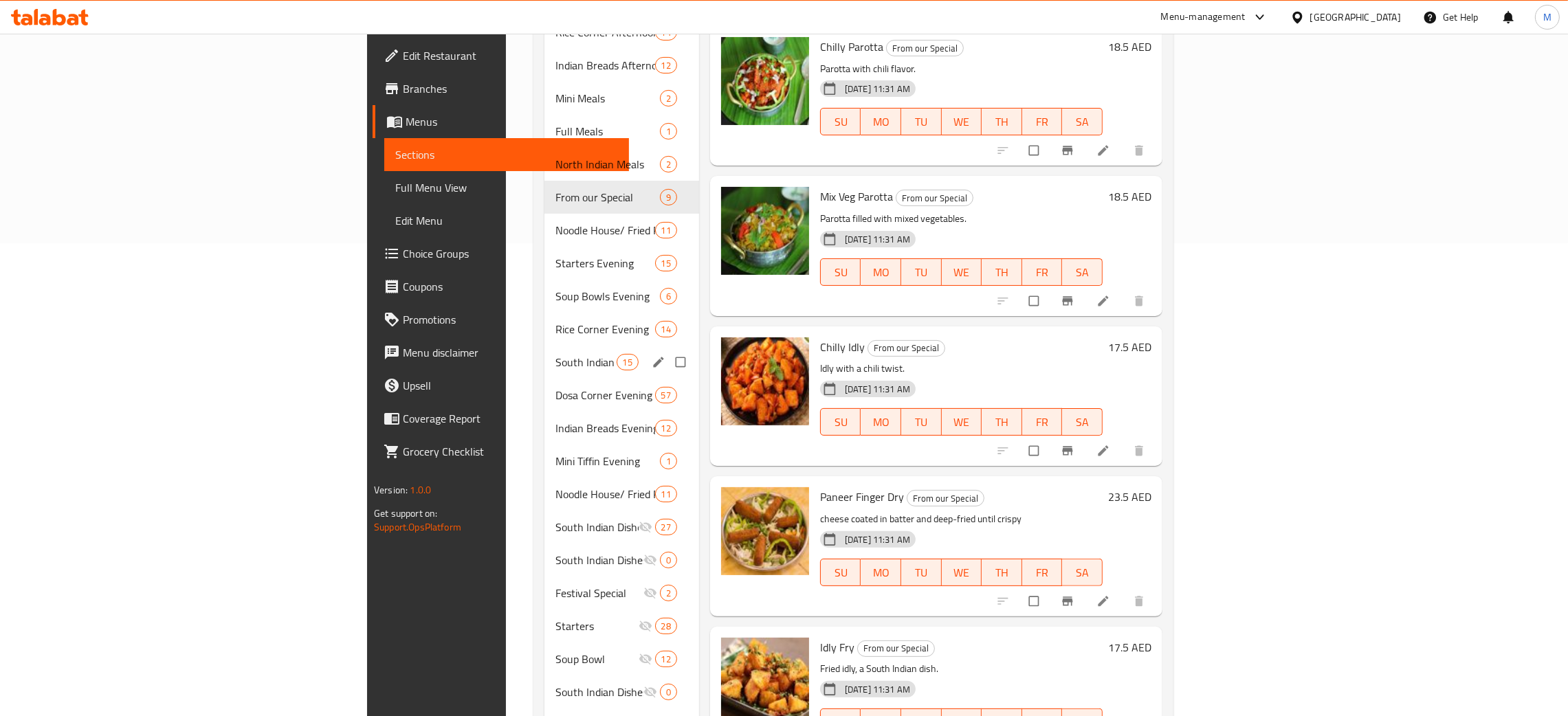
scroll to position [405, 0]
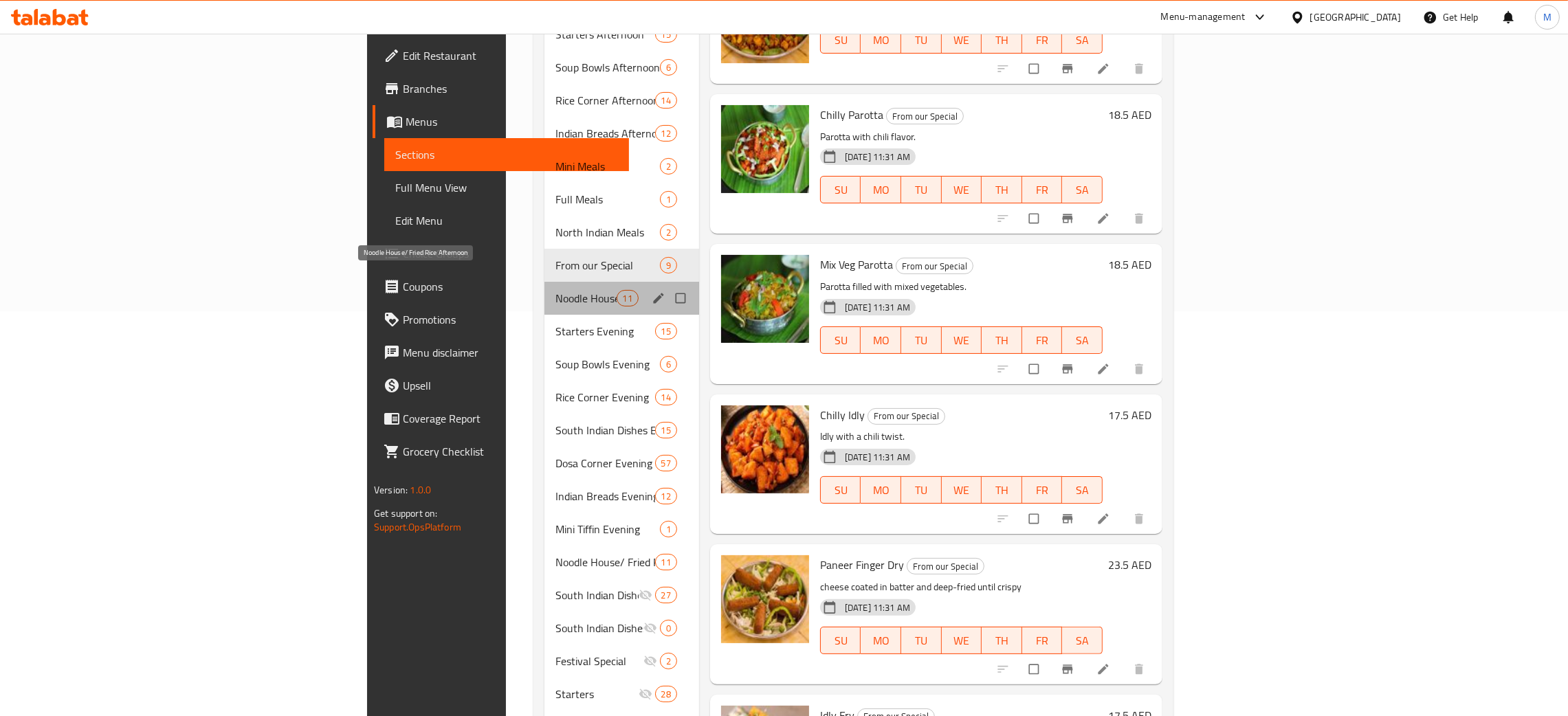
click at [555, 290] on span "Noodle House/ Fried Rice Afternoon" at bounding box center [585, 298] width 61 height 16
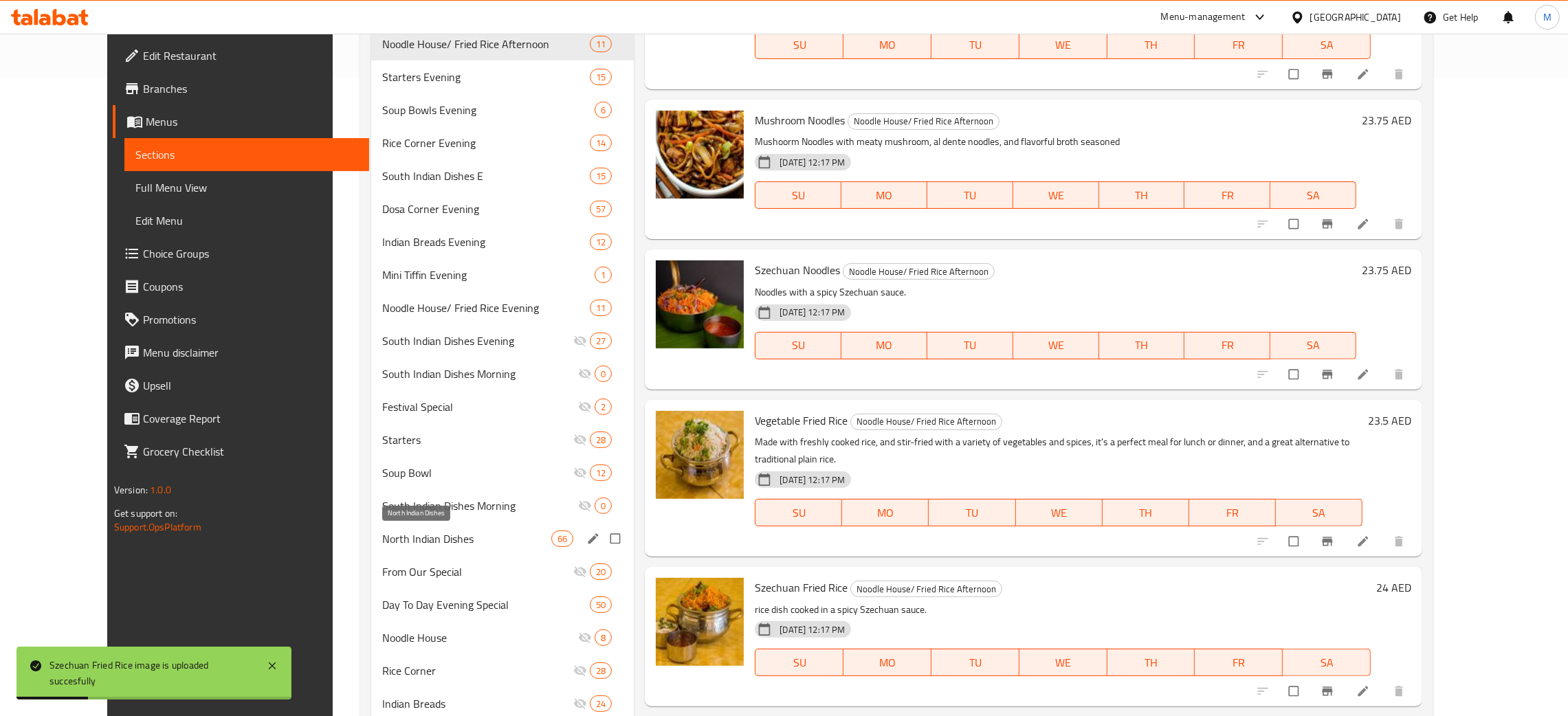
scroll to position [611, 0]
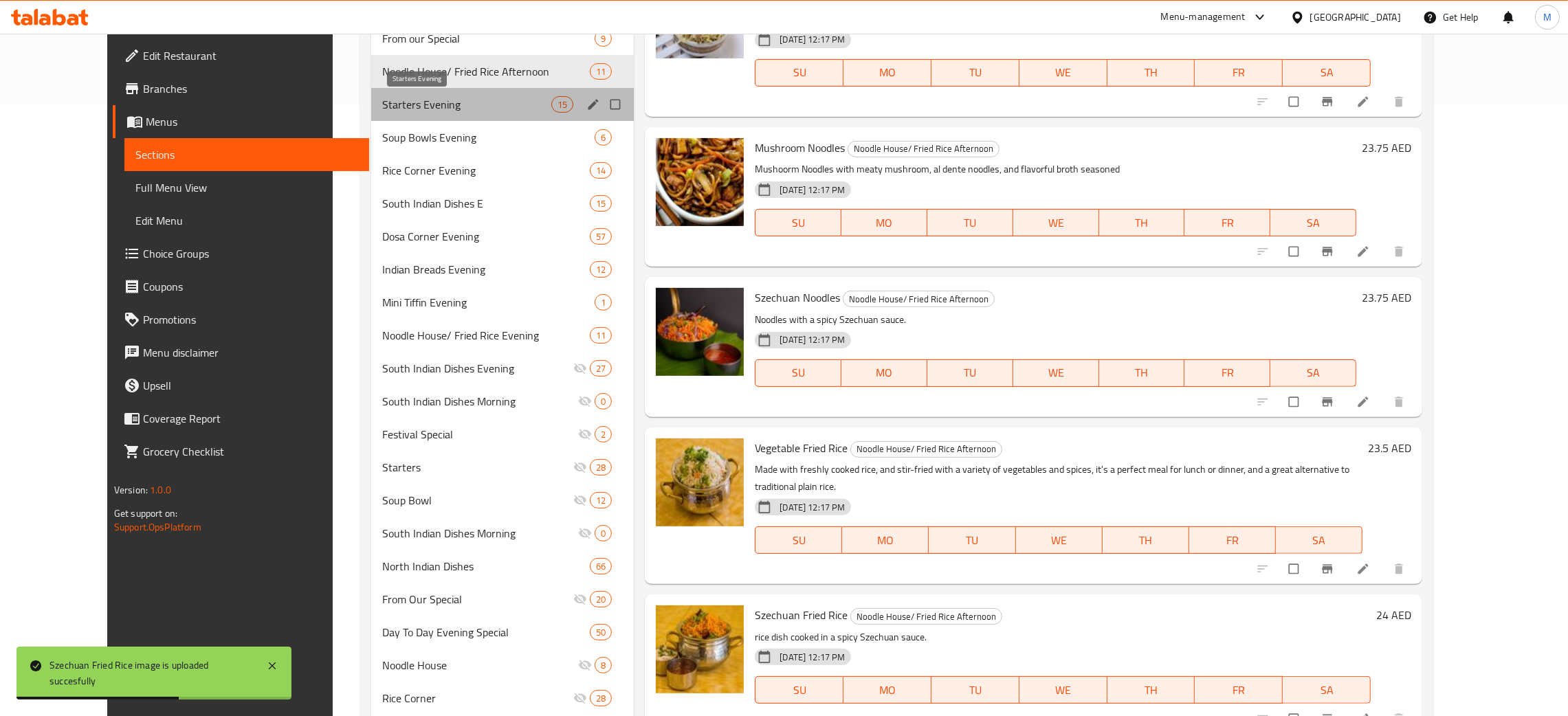
click at [382, 105] on span "Starters Evening" at bounding box center [467, 104] width 169 height 16
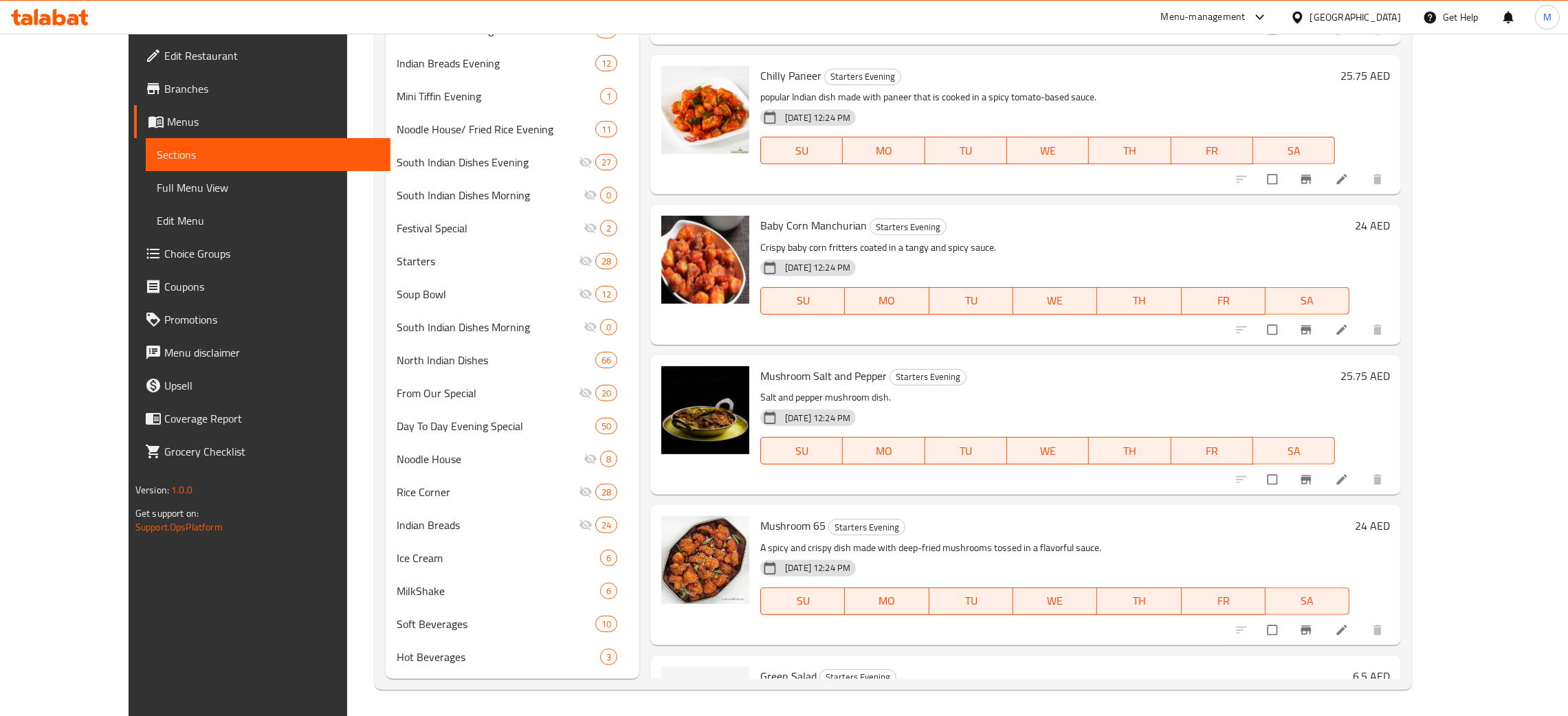
scroll to position [941, 0]
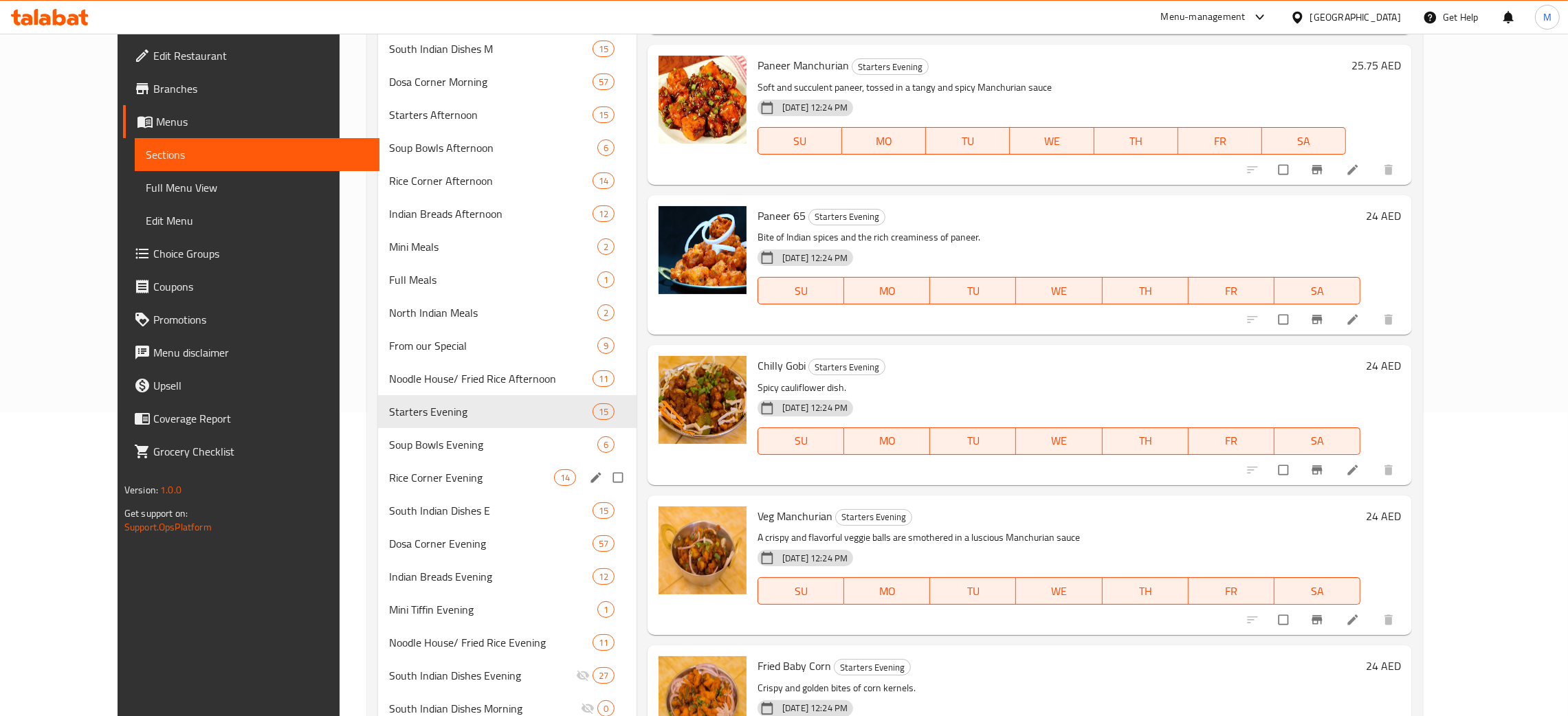
scroll to position [308, 0]
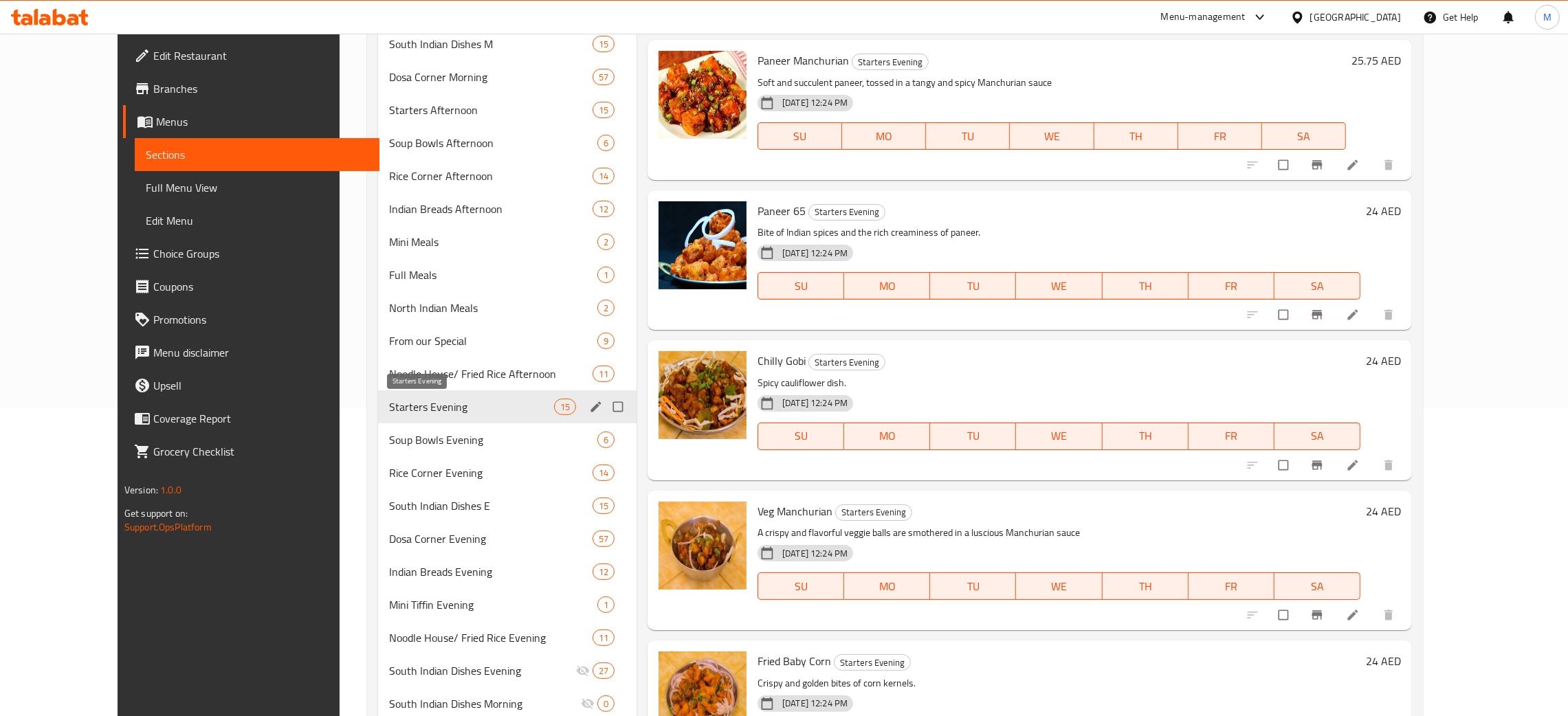
click at [389, 411] on span "Starters Evening" at bounding box center [471, 406] width 165 height 16
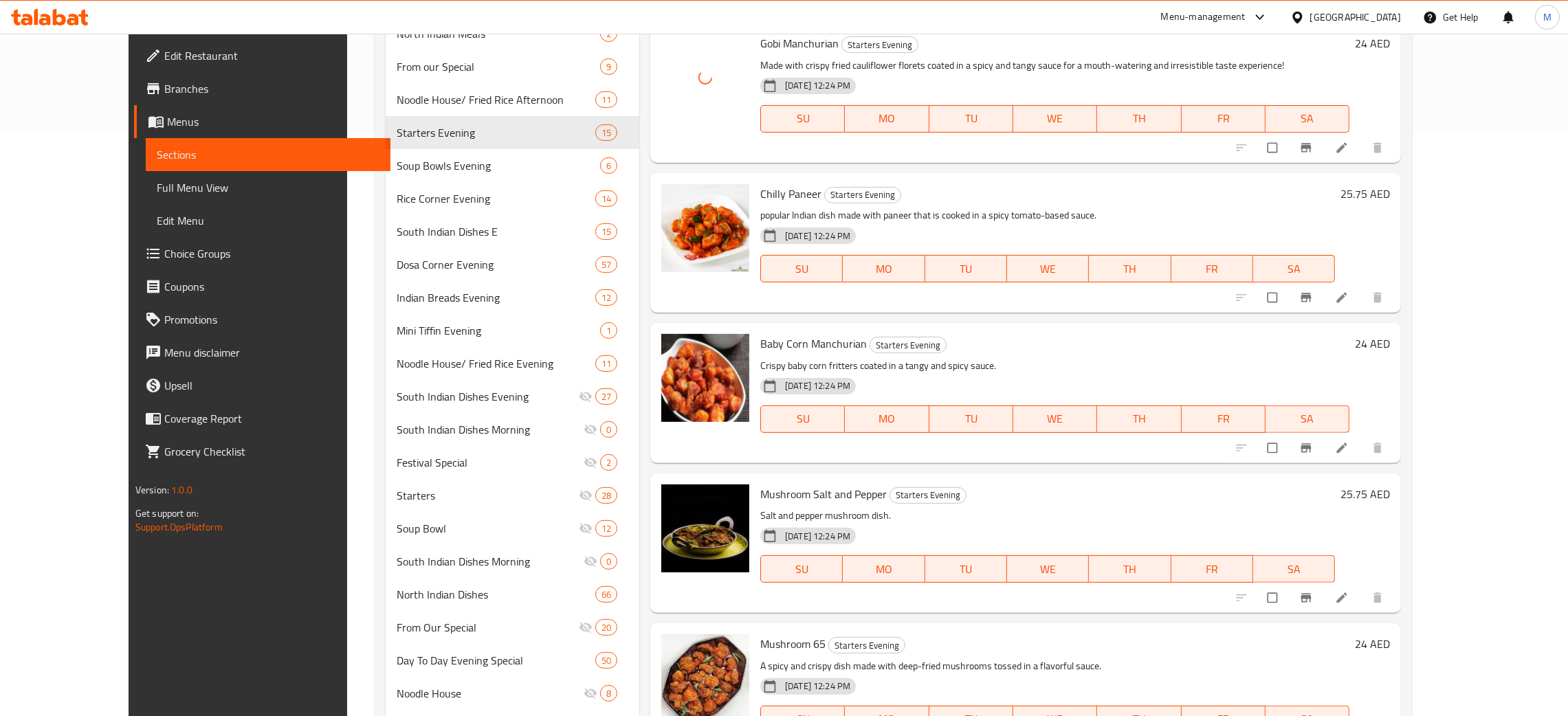
scroll to position [581, 0]
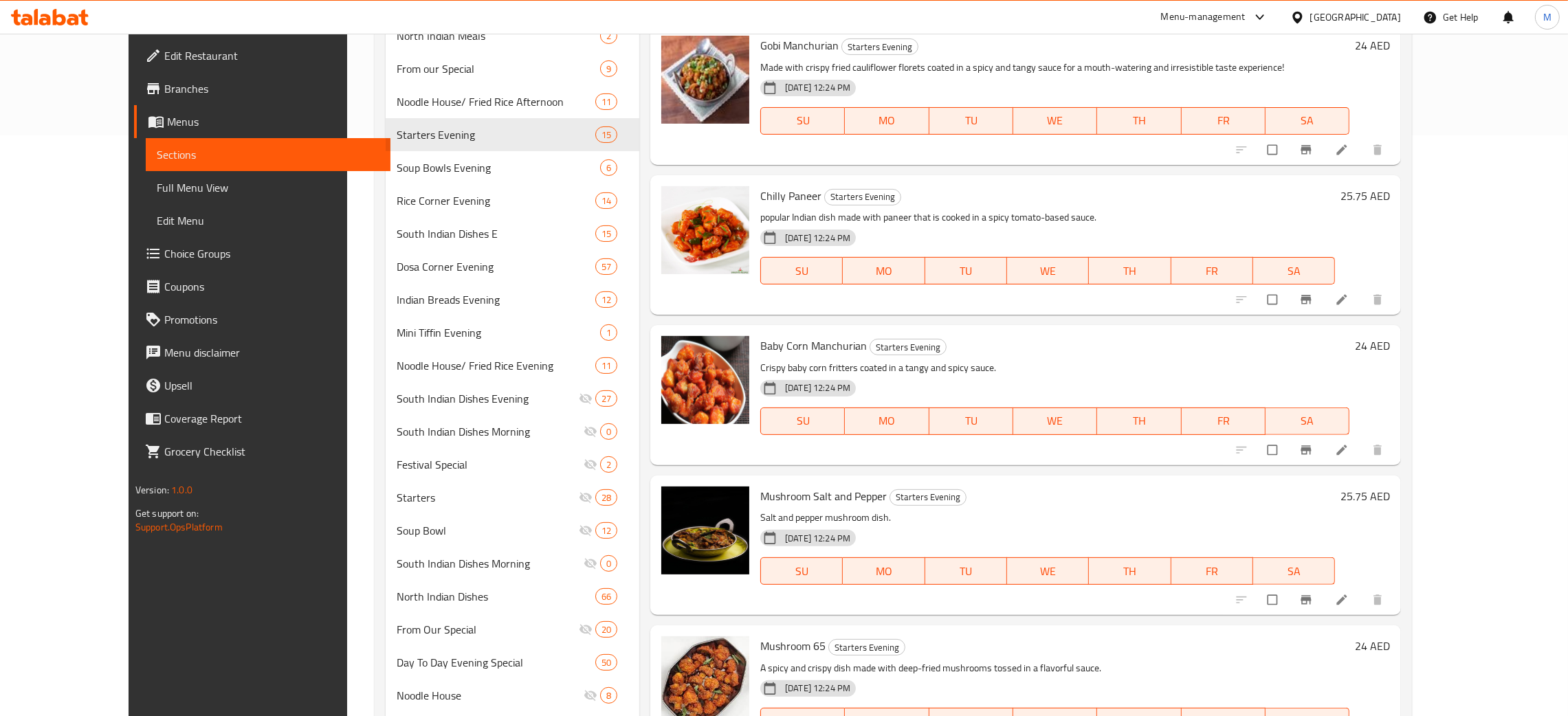
click at [1440, 180] on div "Home / Restaurants management / Menus / Sections Vasanta Bhavan, Al Karama Open…" at bounding box center [893, 204] width 1092 height 1501
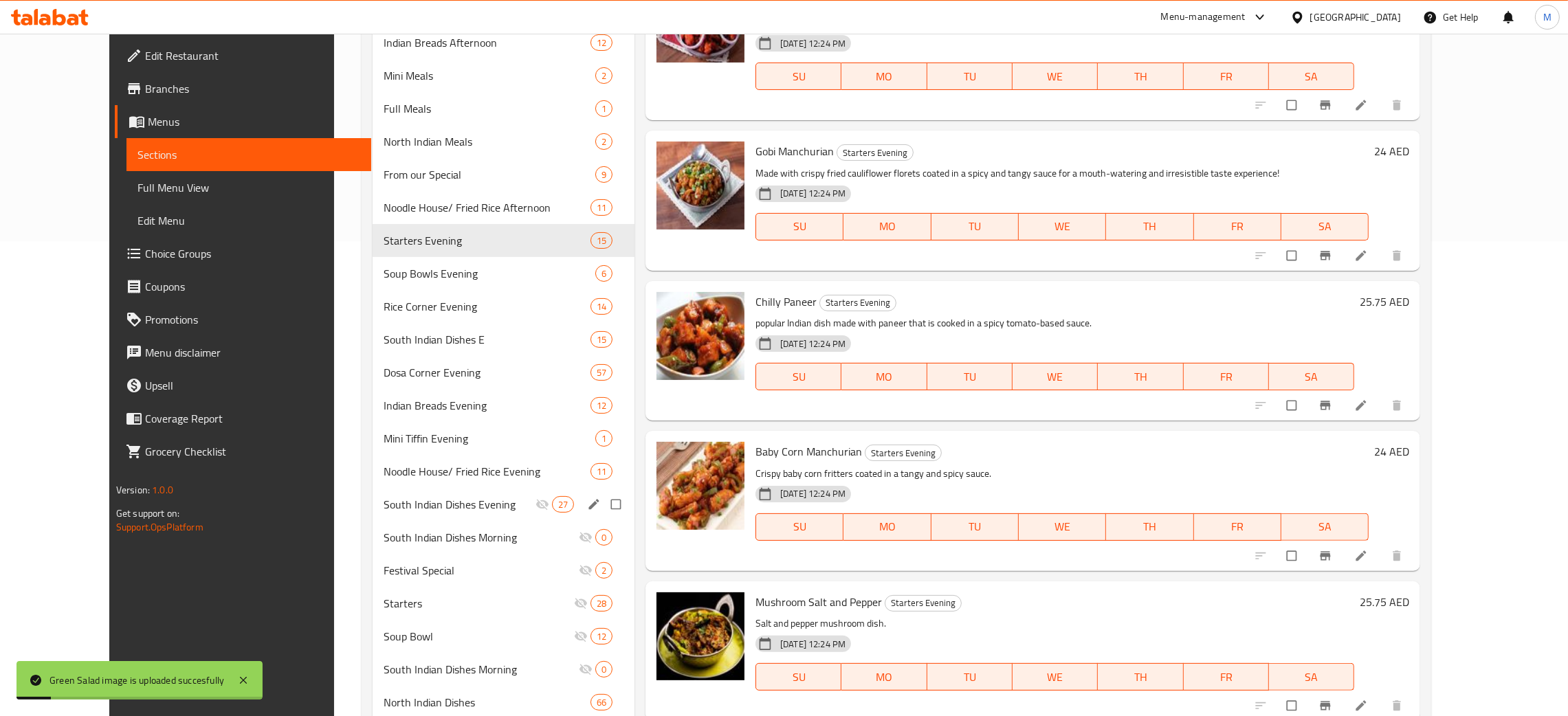
scroll to position [508, 0]
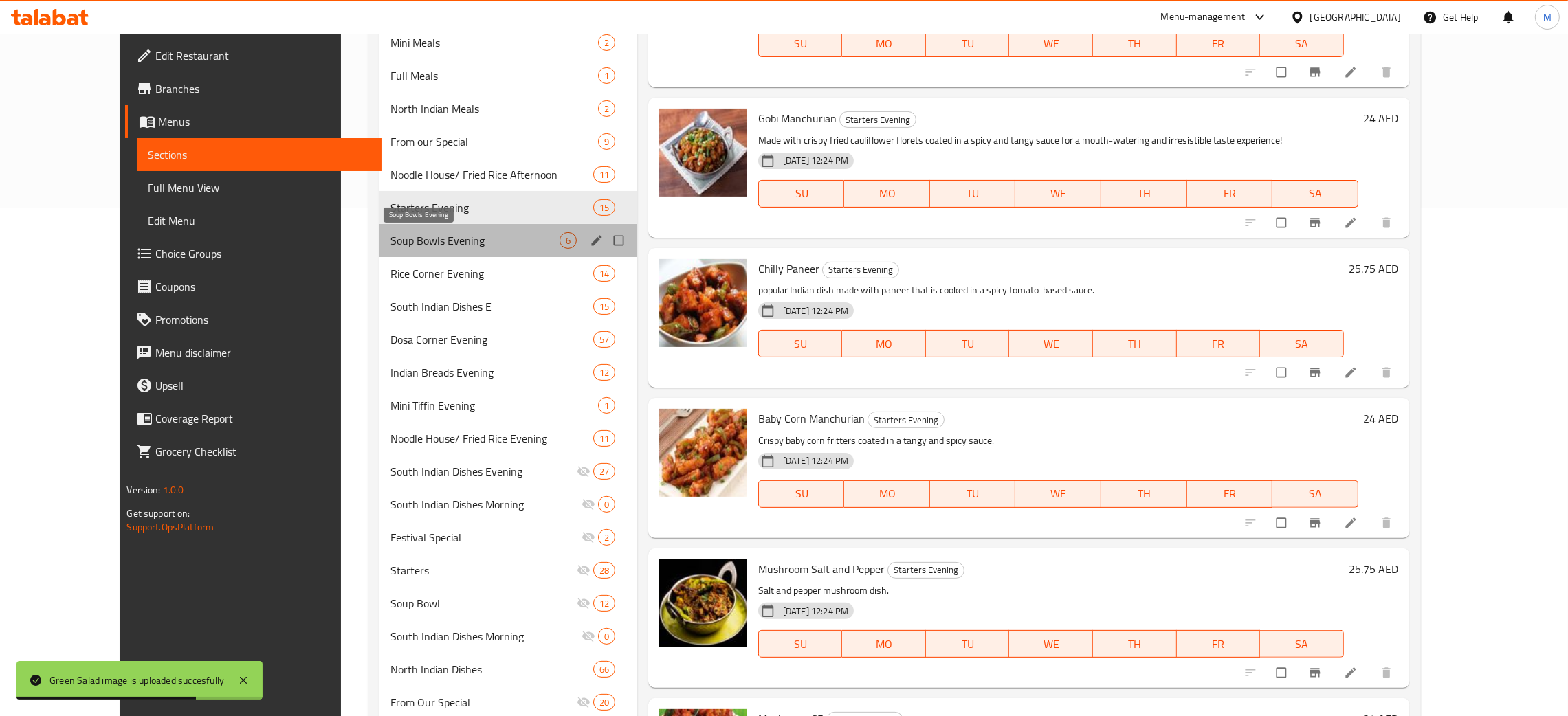
click at [391, 238] on span "Soup Bowls Evening" at bounding box center [474, 240] width 168 height 16
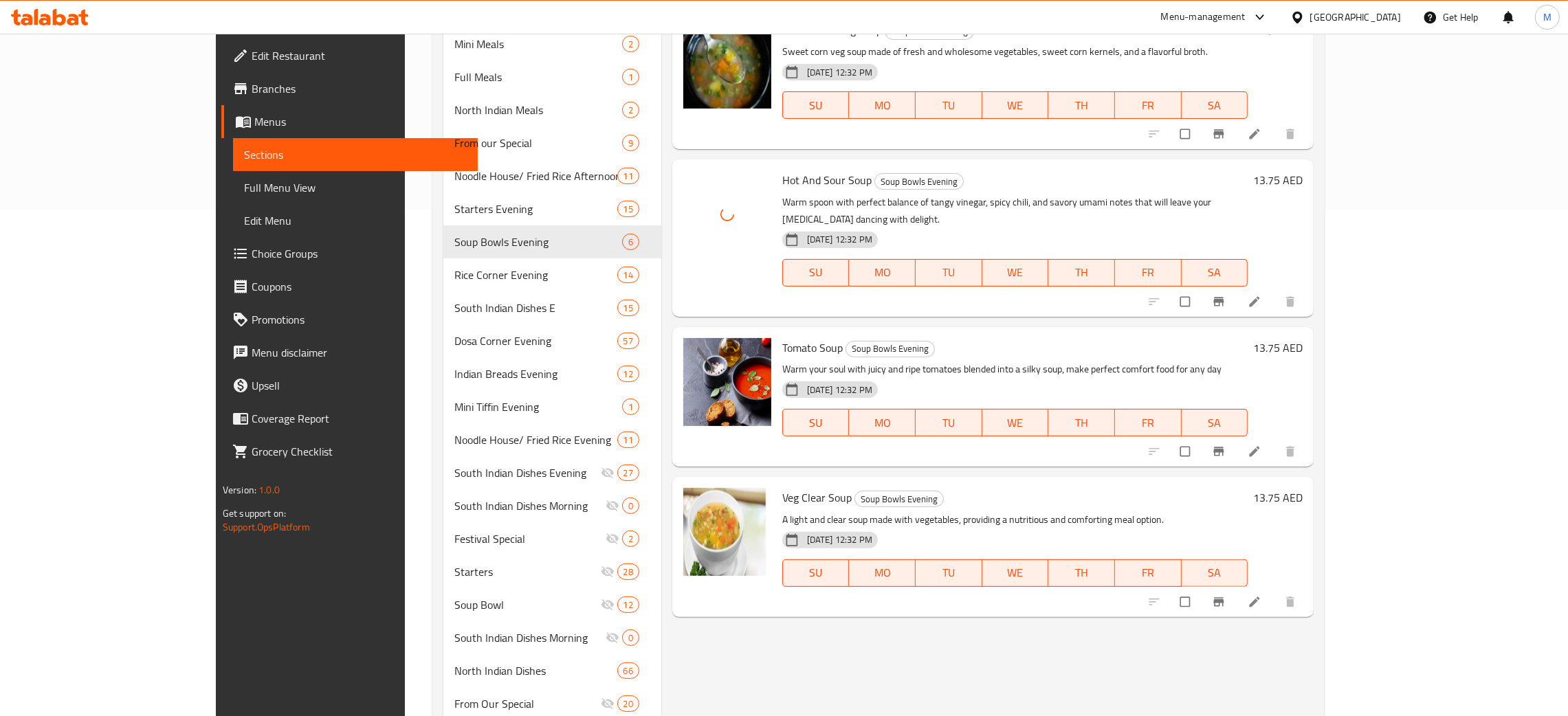
scroll to position [508, 0]
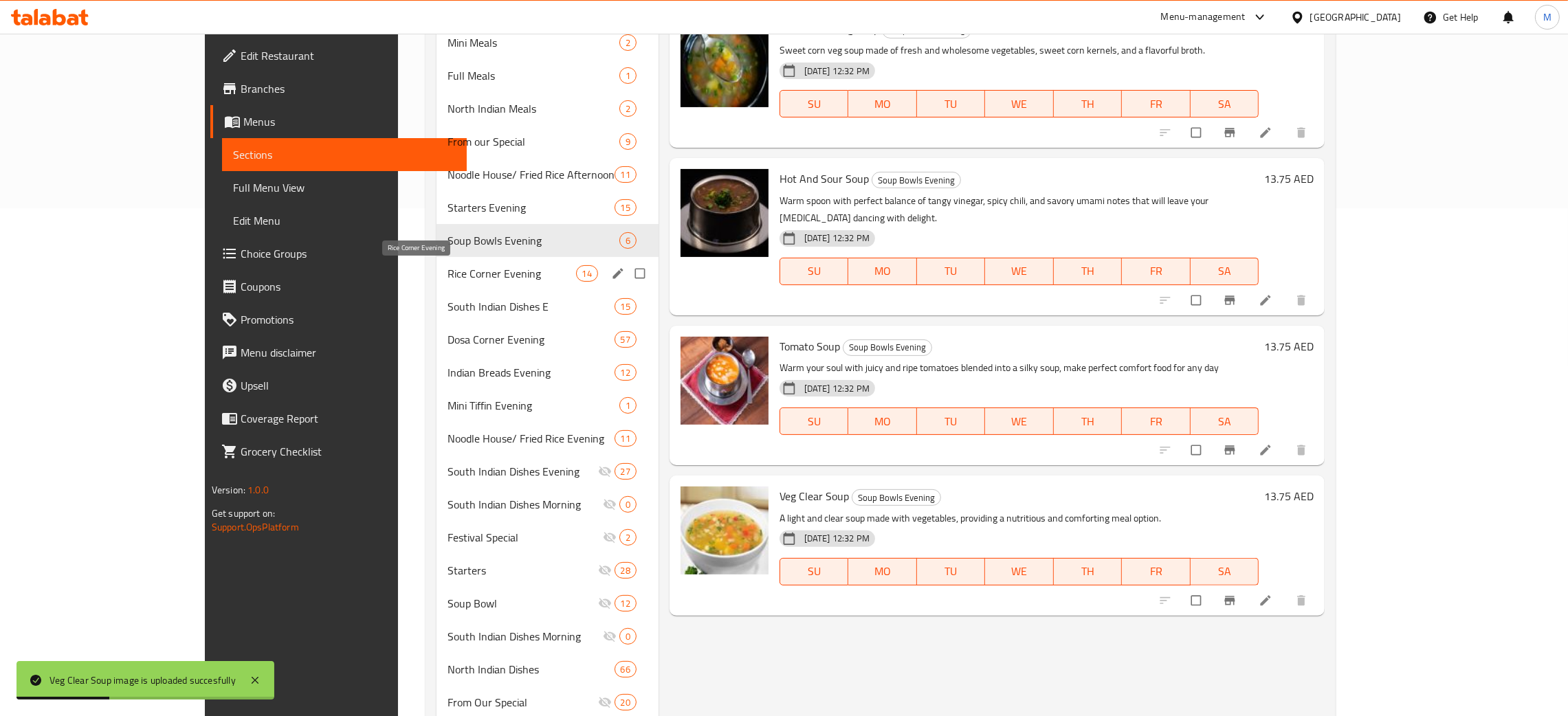
click at [448, 268] on span "Rice Corner Evening" at bounding box center [511, 273] width 128 height 16
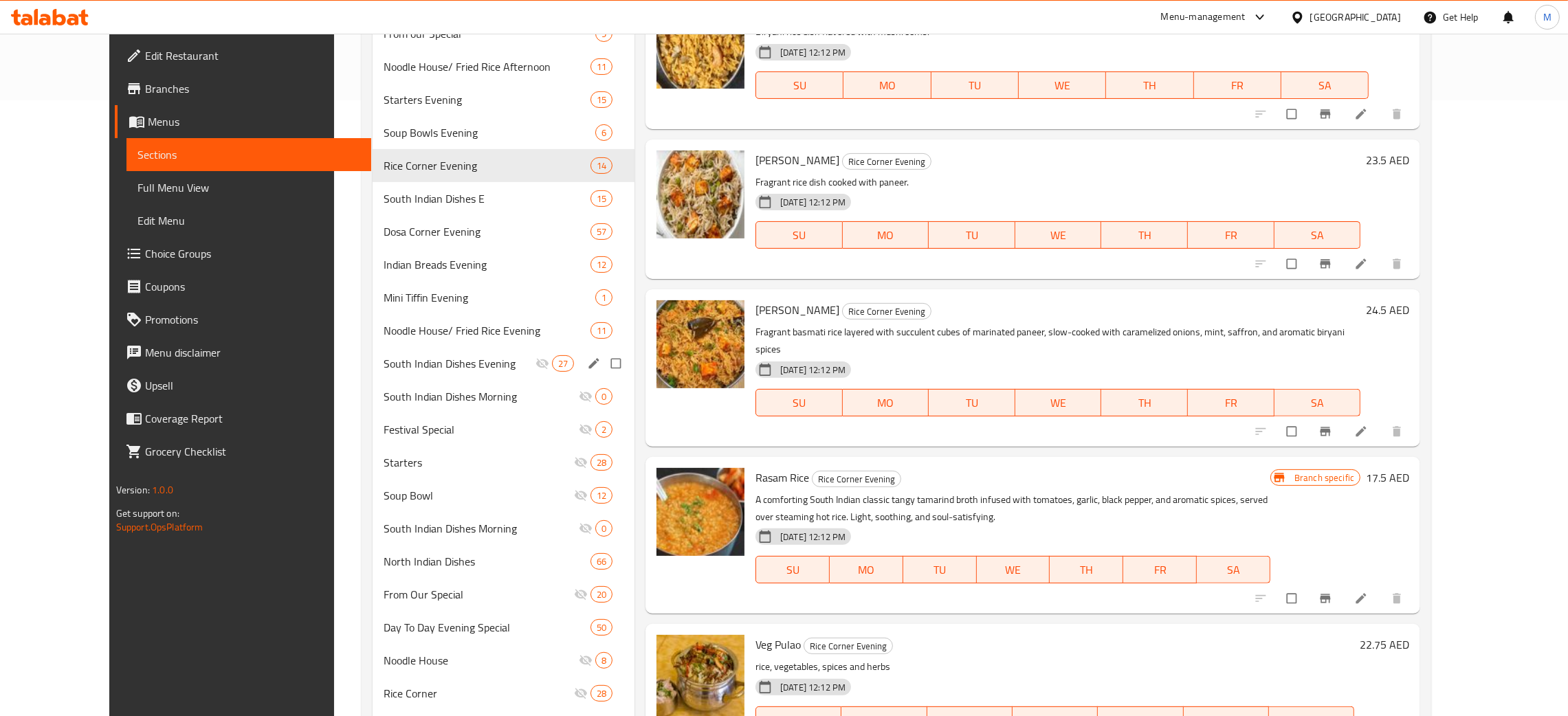
scroll to position [611, 0]
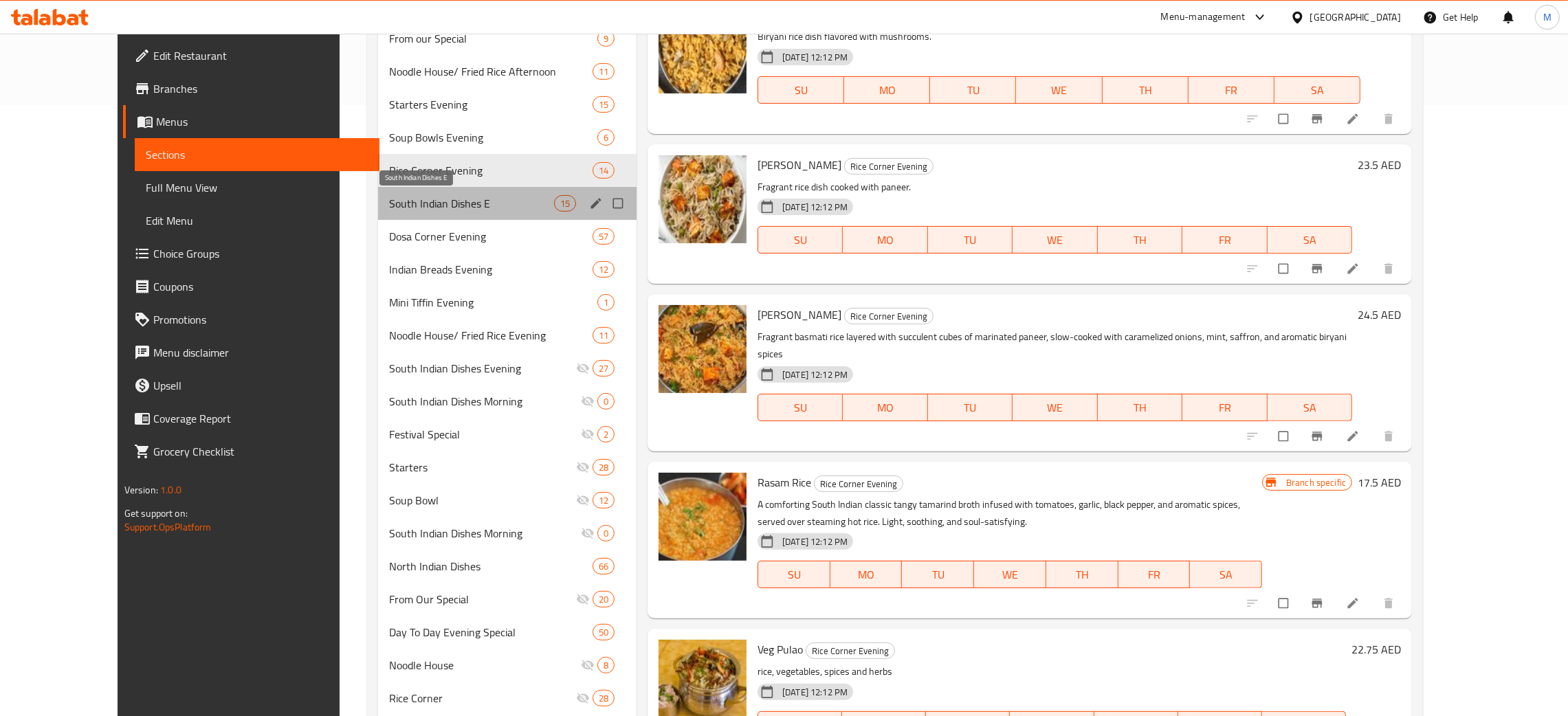
click at [389, 196] on span "South Indian Dishes E" at bounding box center [471, 203] width 165 height 16
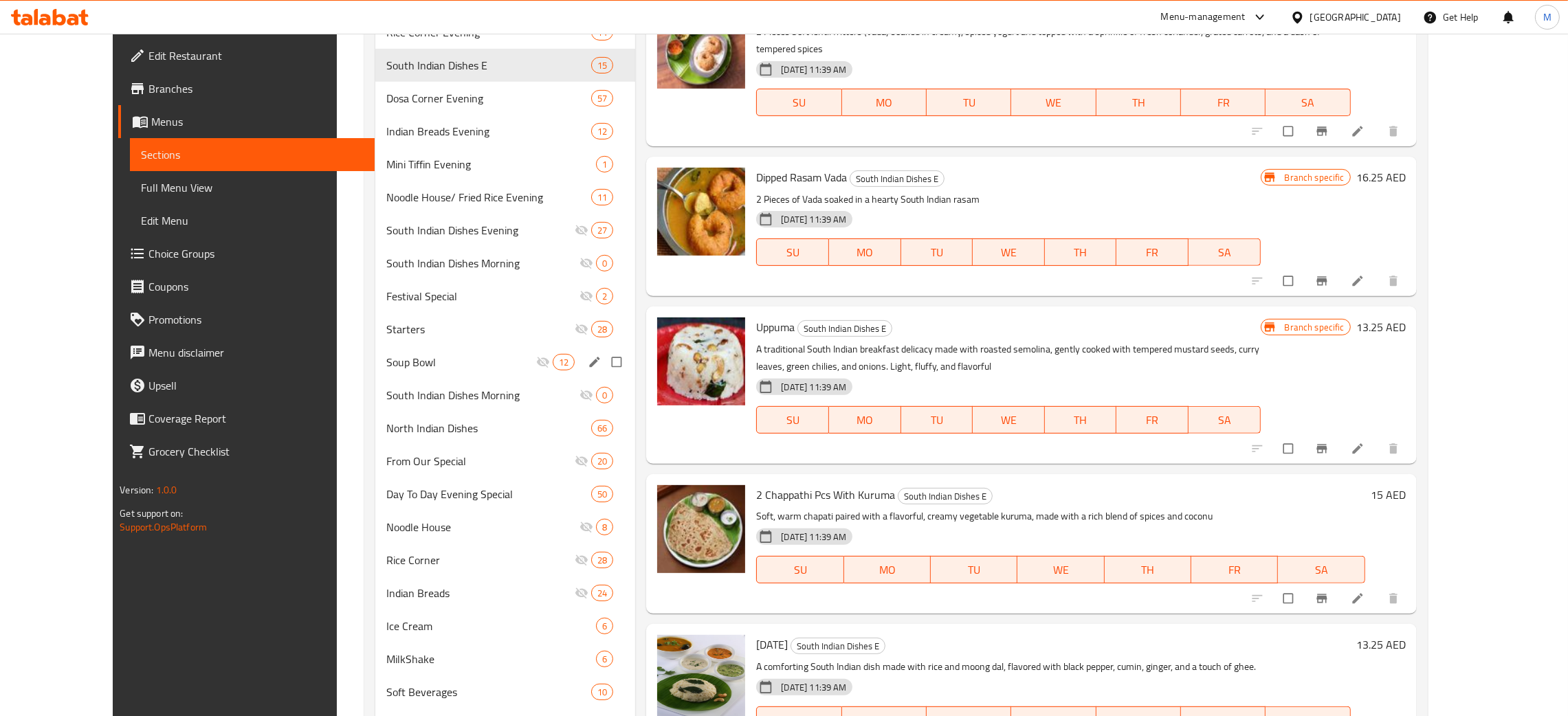
scroll to position [714, 0]
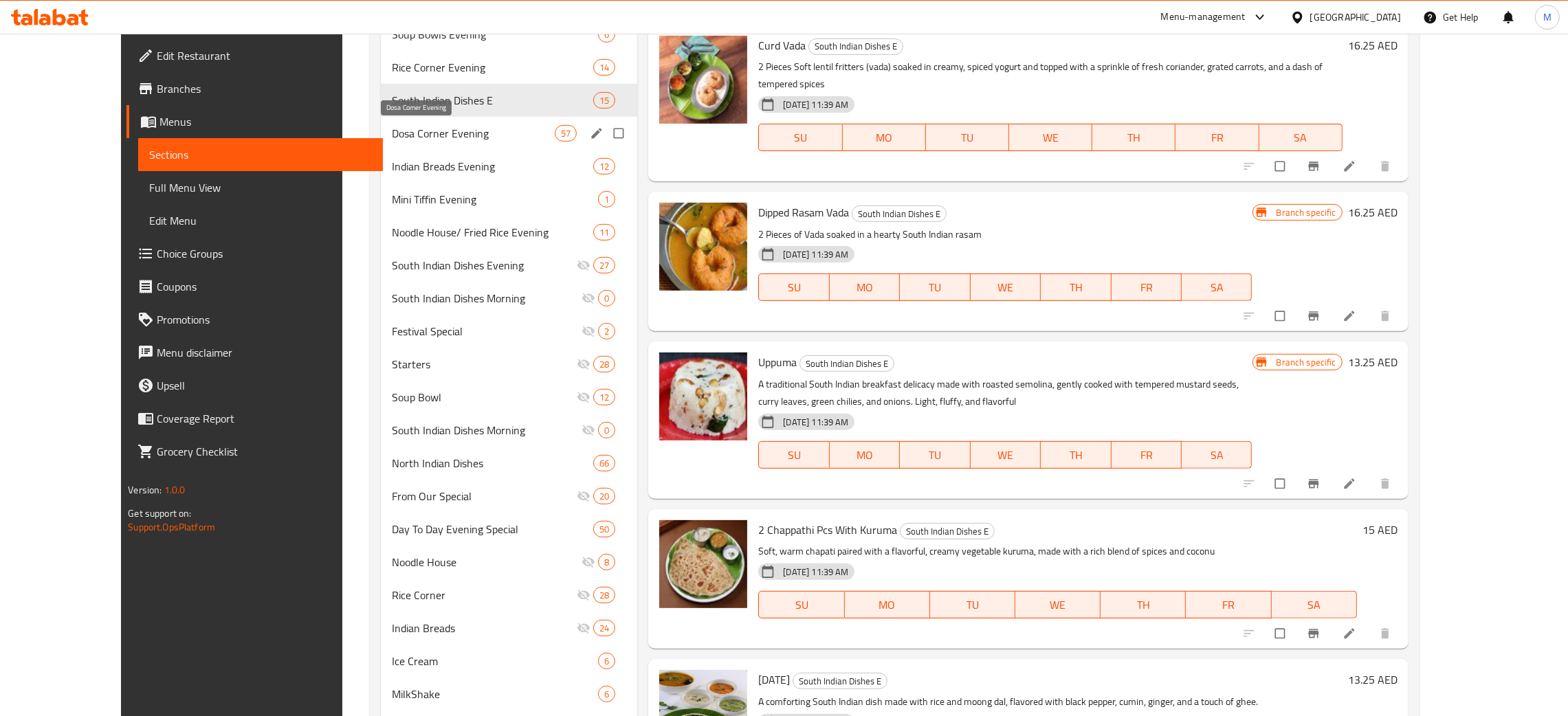
click at [391, 132] on span "Dosa Corner Evening" at bounding box center [473, 133] width 163 height 16
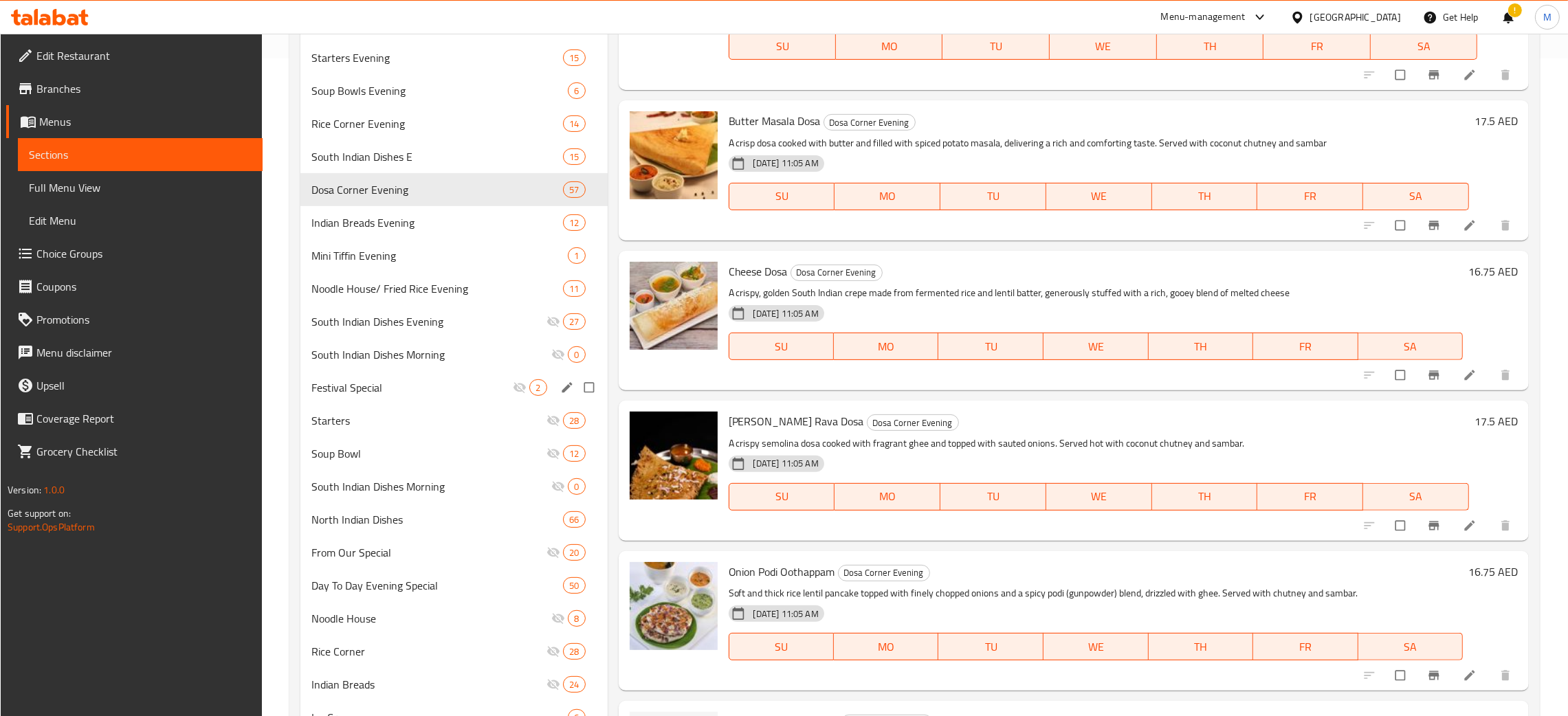
scroll to position [611, 0]
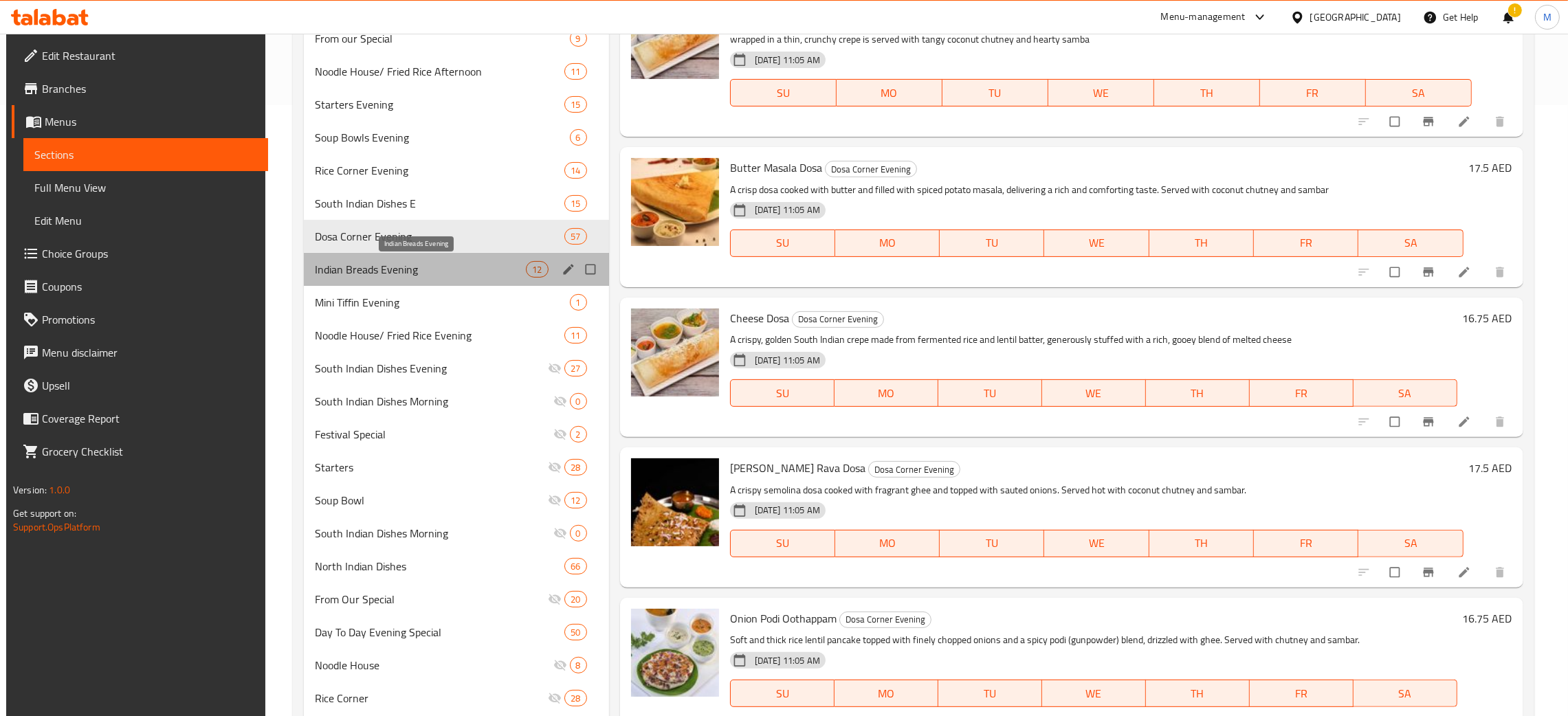
click at [366, 267] on span "Indian Breads Evening" at bounding box center [420, 269] width 211 height 16
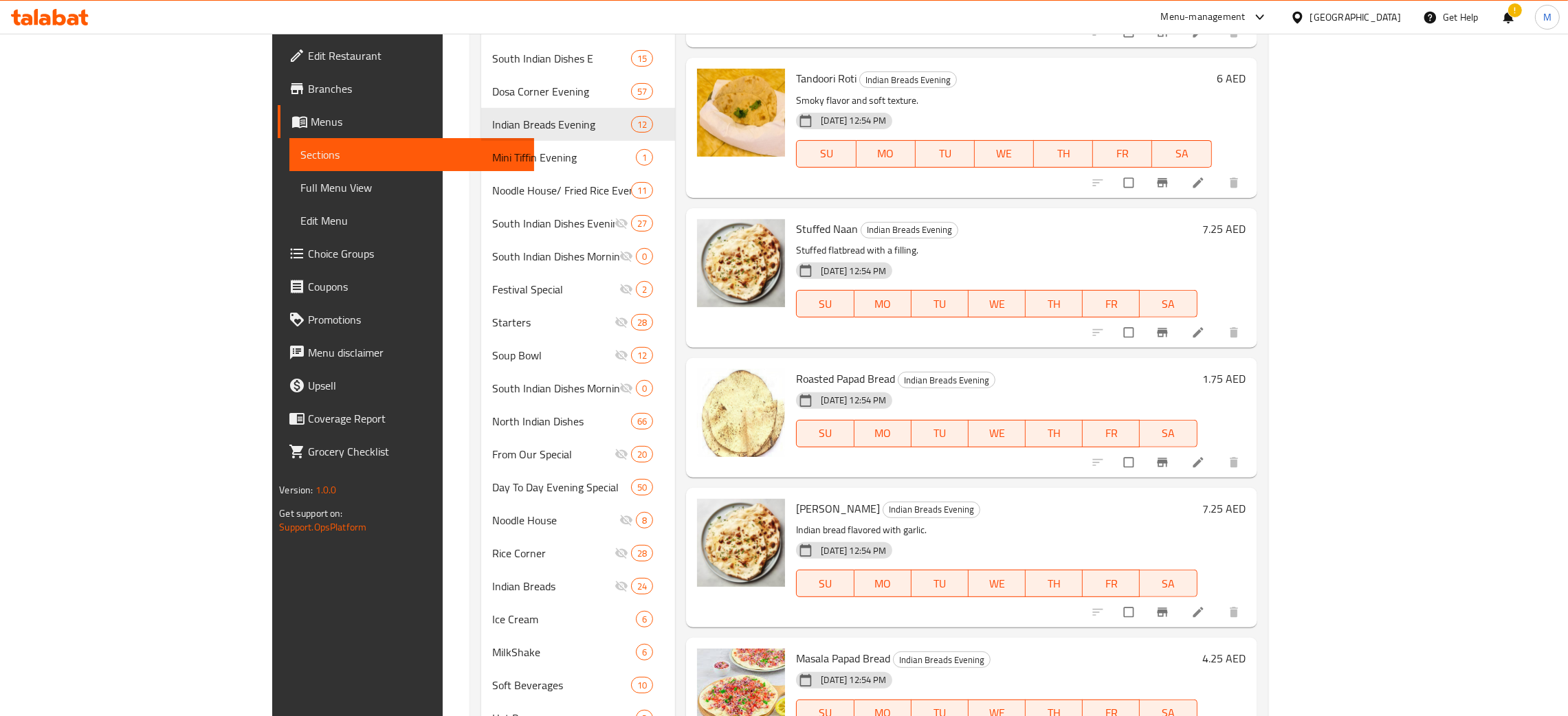
scroll to position [818, 0]
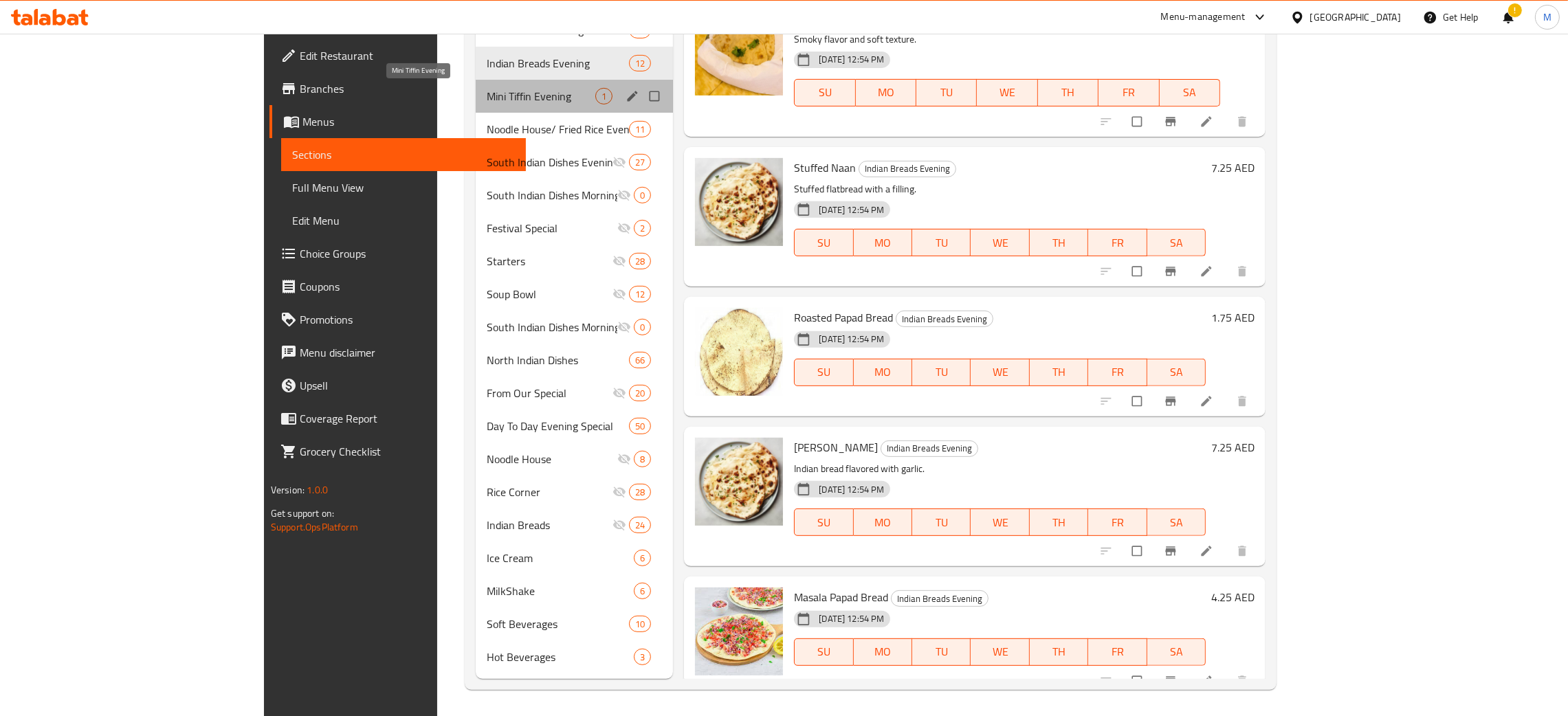
click at [487, 94] on span "Mini Tiffin Evening" at bounding box center [541, 95] width 108 height 16
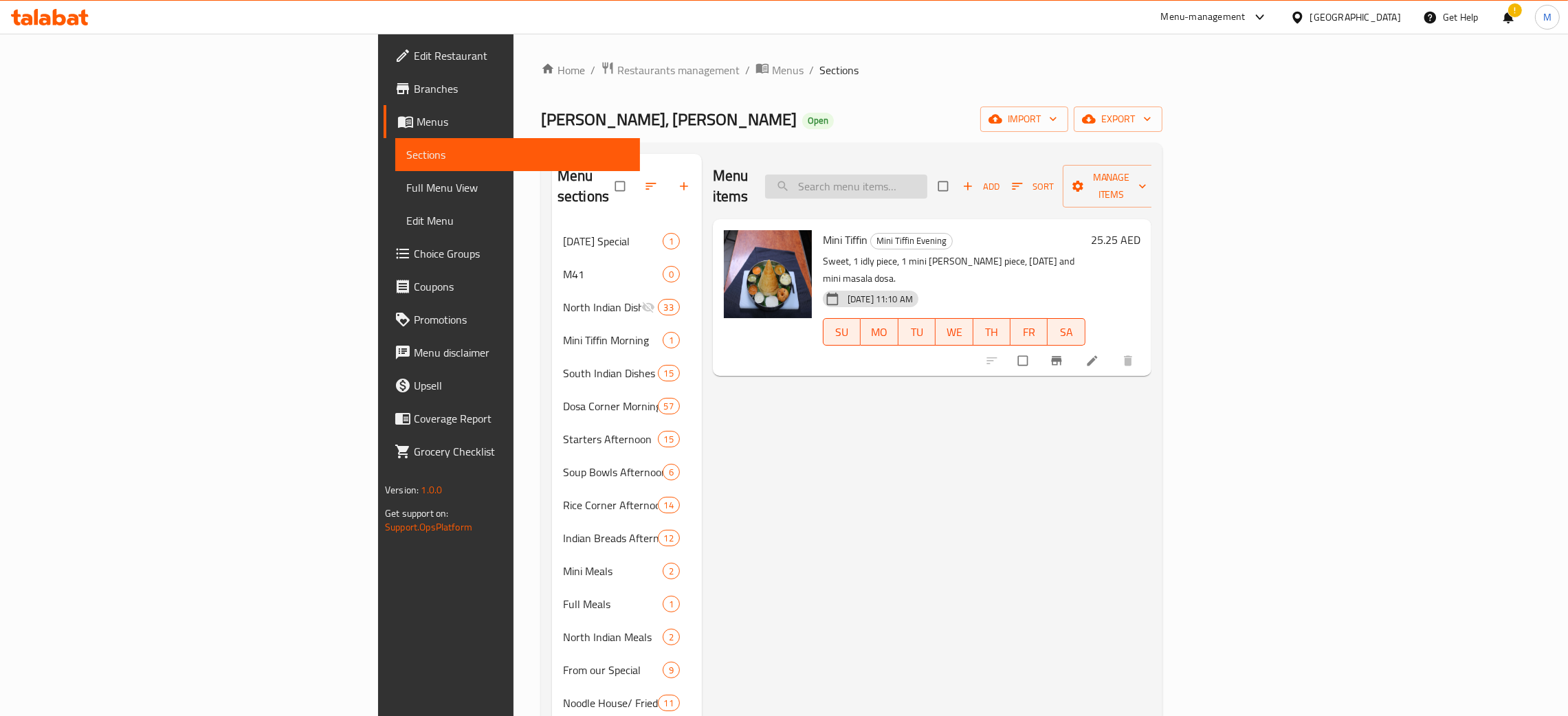
click at [927, 180] on input "search" at bounding box center [846, 186] width 162 height 24
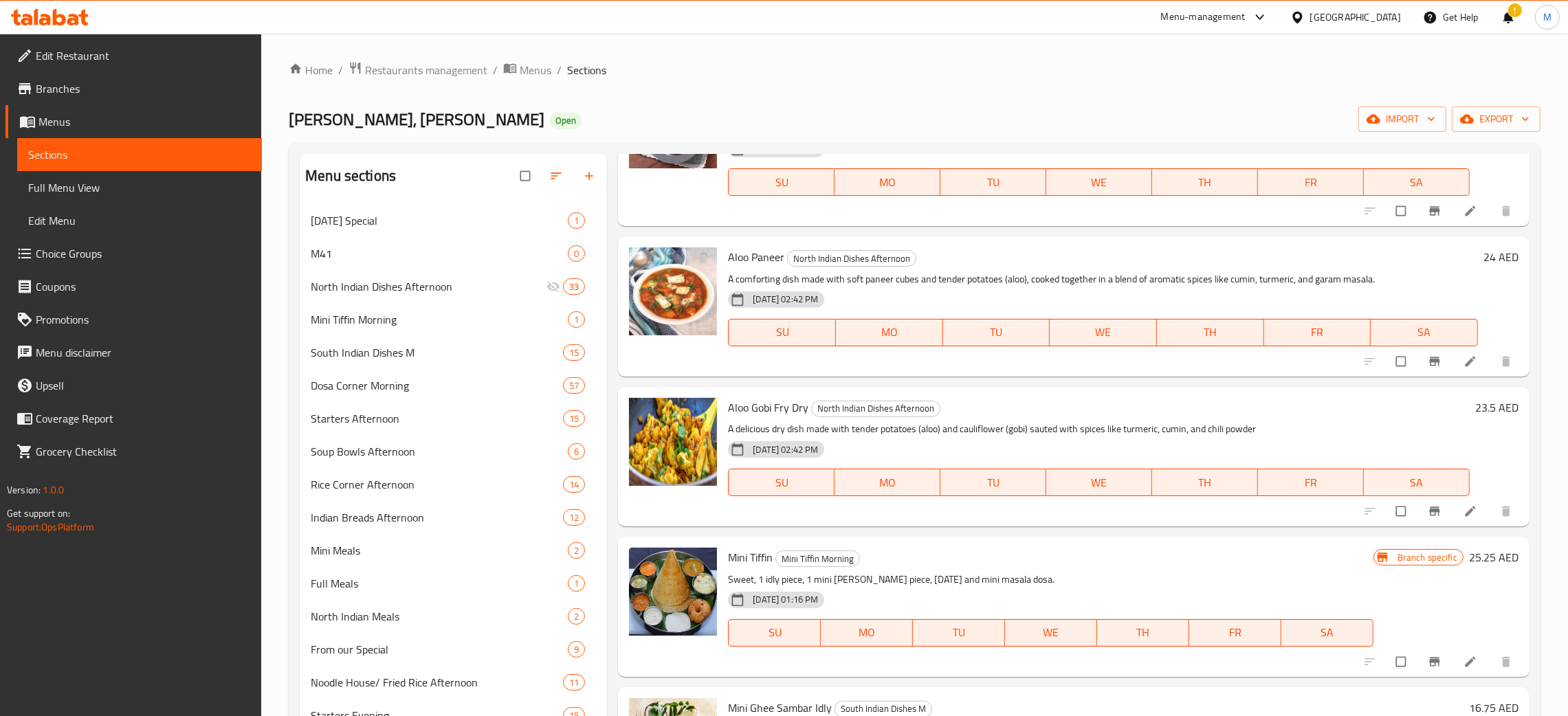
scroll to position [1134, 0]
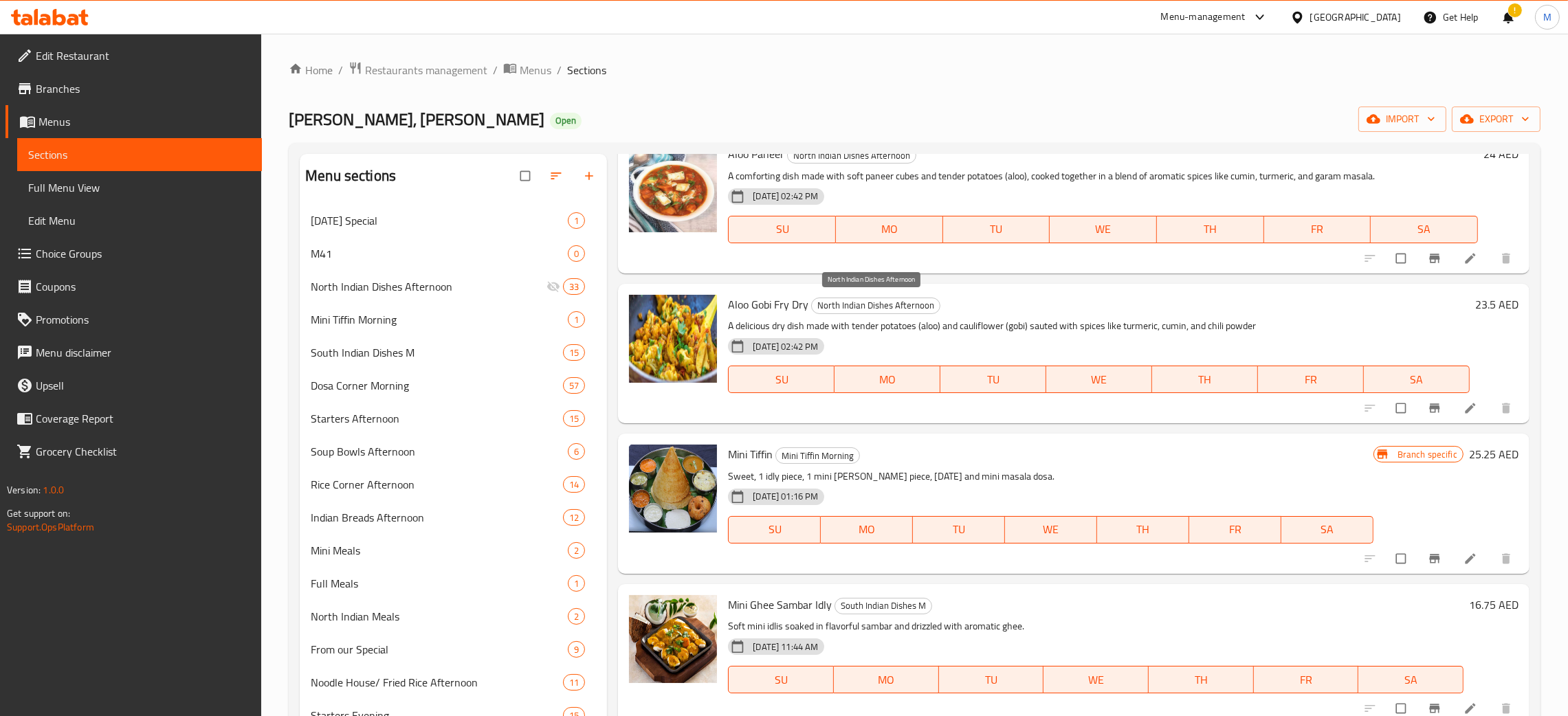
type input "min"
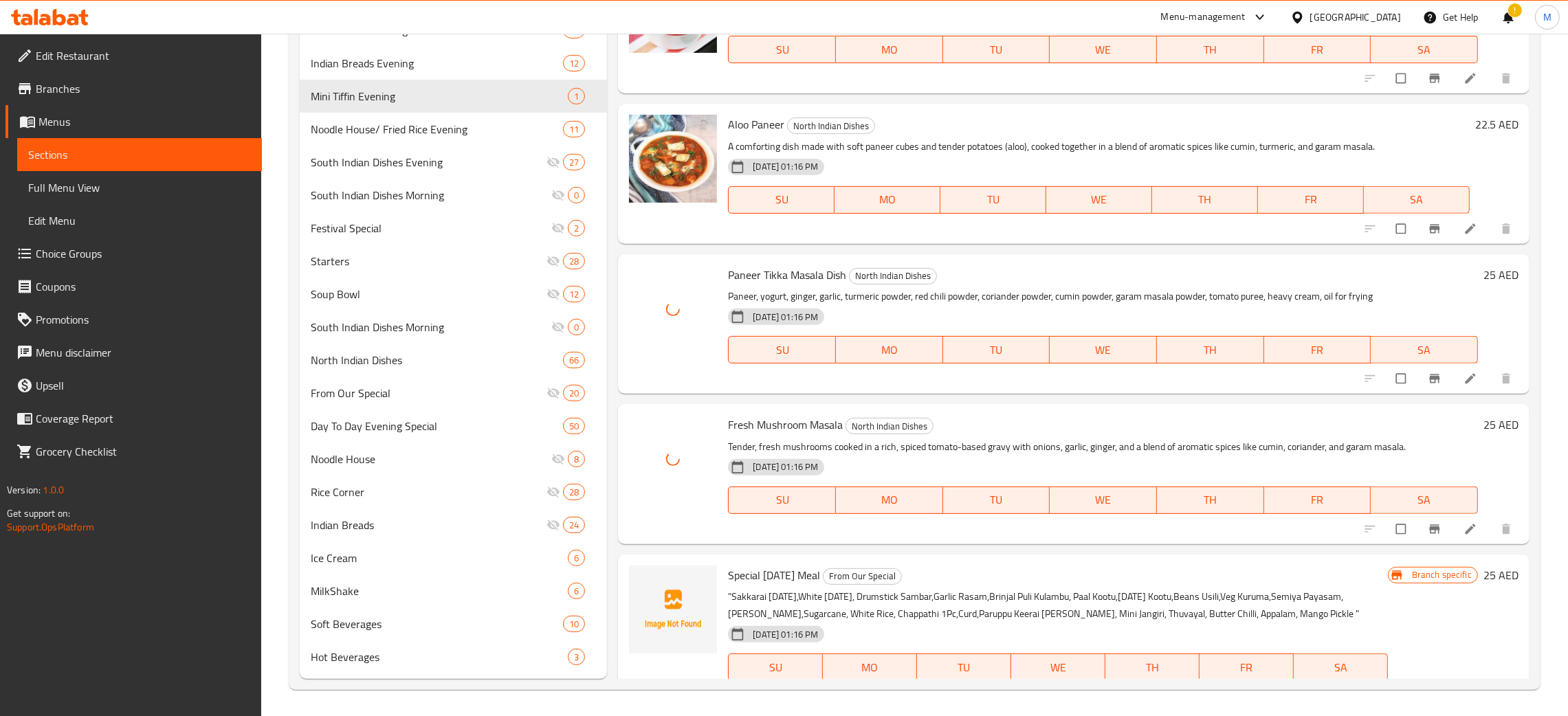
scroll to position [7185, 0]
